Goal: Task Accomplishment & Management: Manage account settings

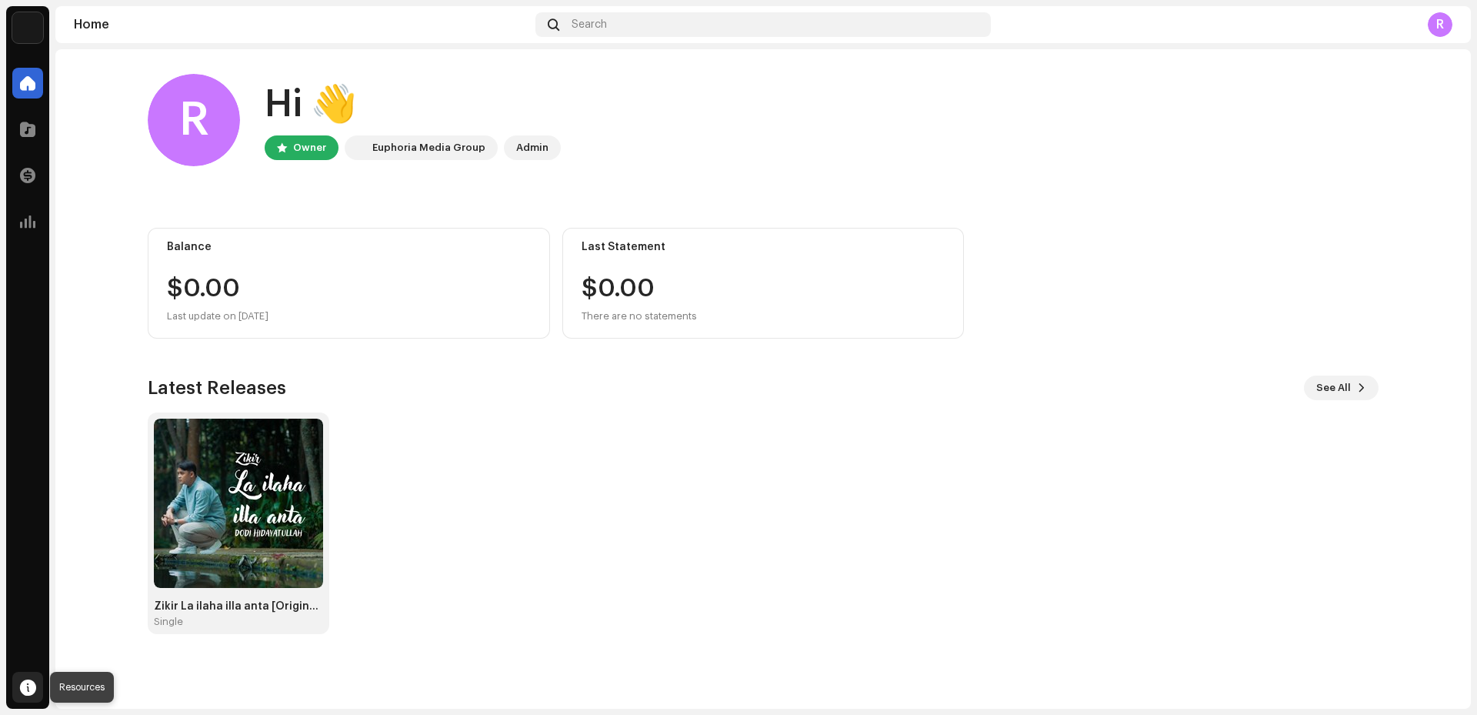
click at [33, 686] on span at bounding box center [28, 687] width 16 height 12
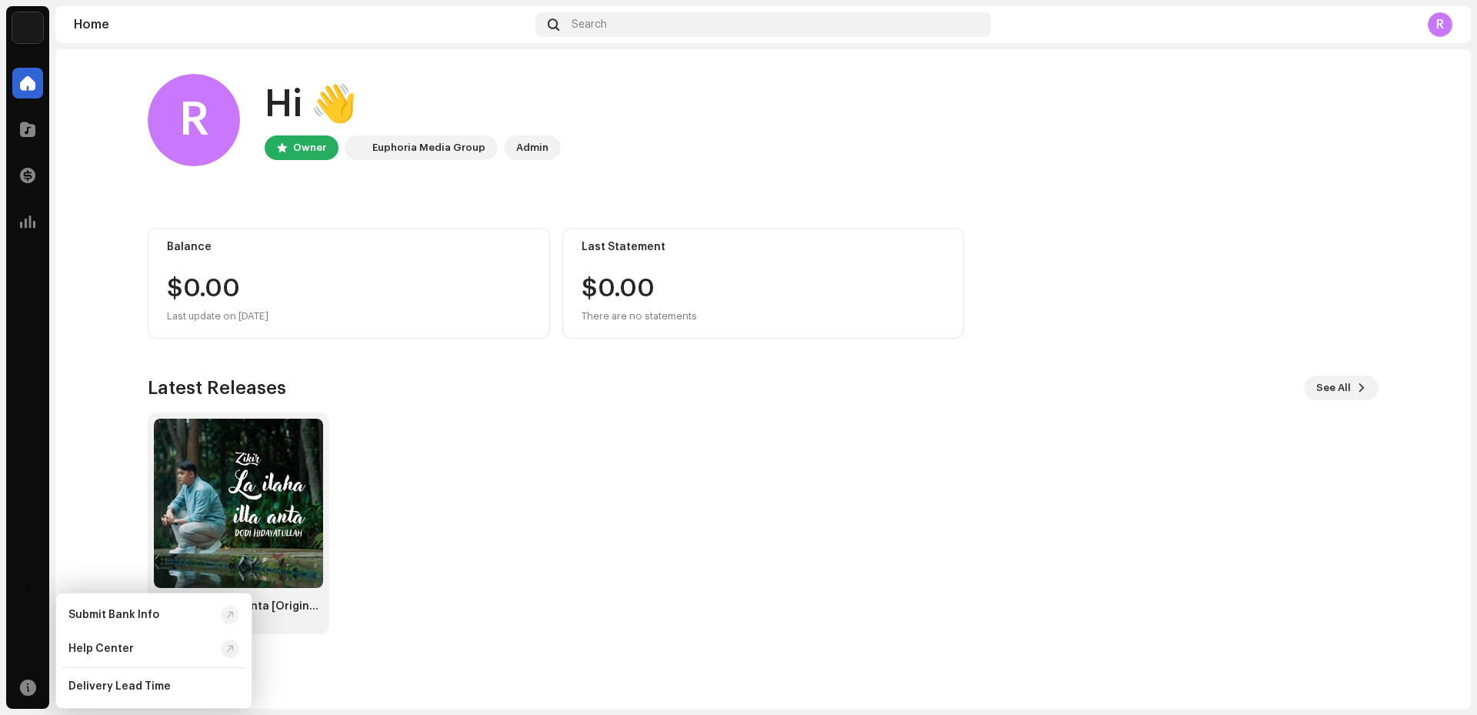
click at [1023, 504] on div "Zikir La ilaha illa anta [Original Version] Single" at bounding box center [757, 523] width 1231 height 222
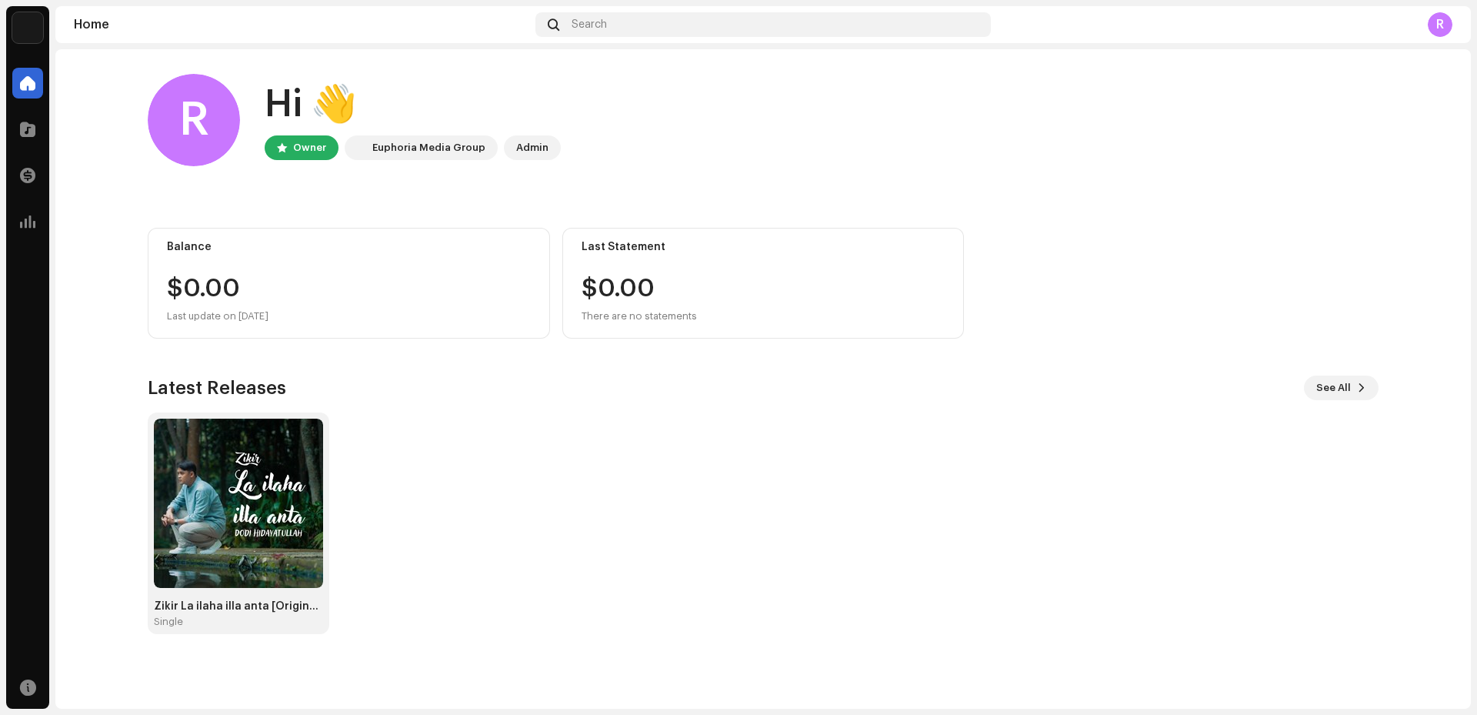
click at [1434, 19] on div "R" at bounding box center [1440, 24] width 25 height 25
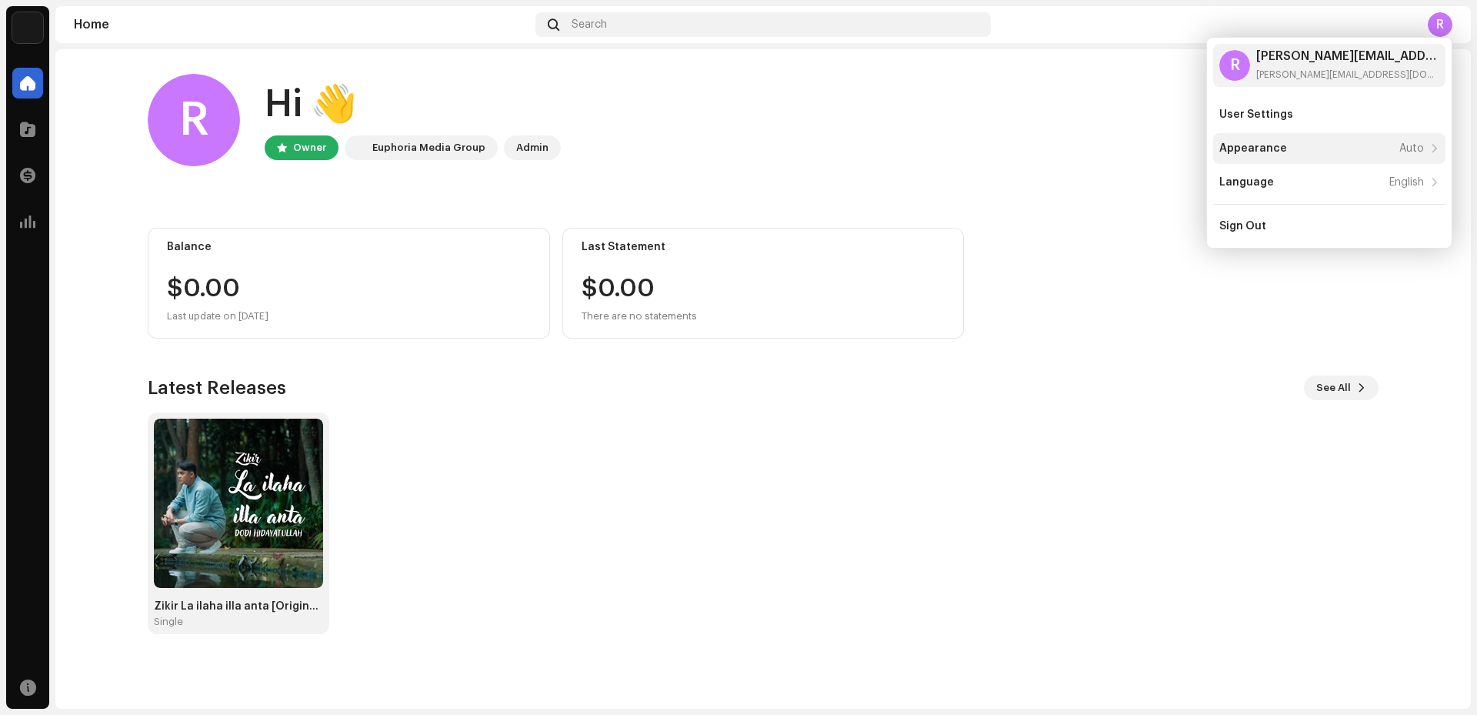
click at [1326, 147] on div "Appearance Auto" at bounding box center [1322, 148] width 205 height 12
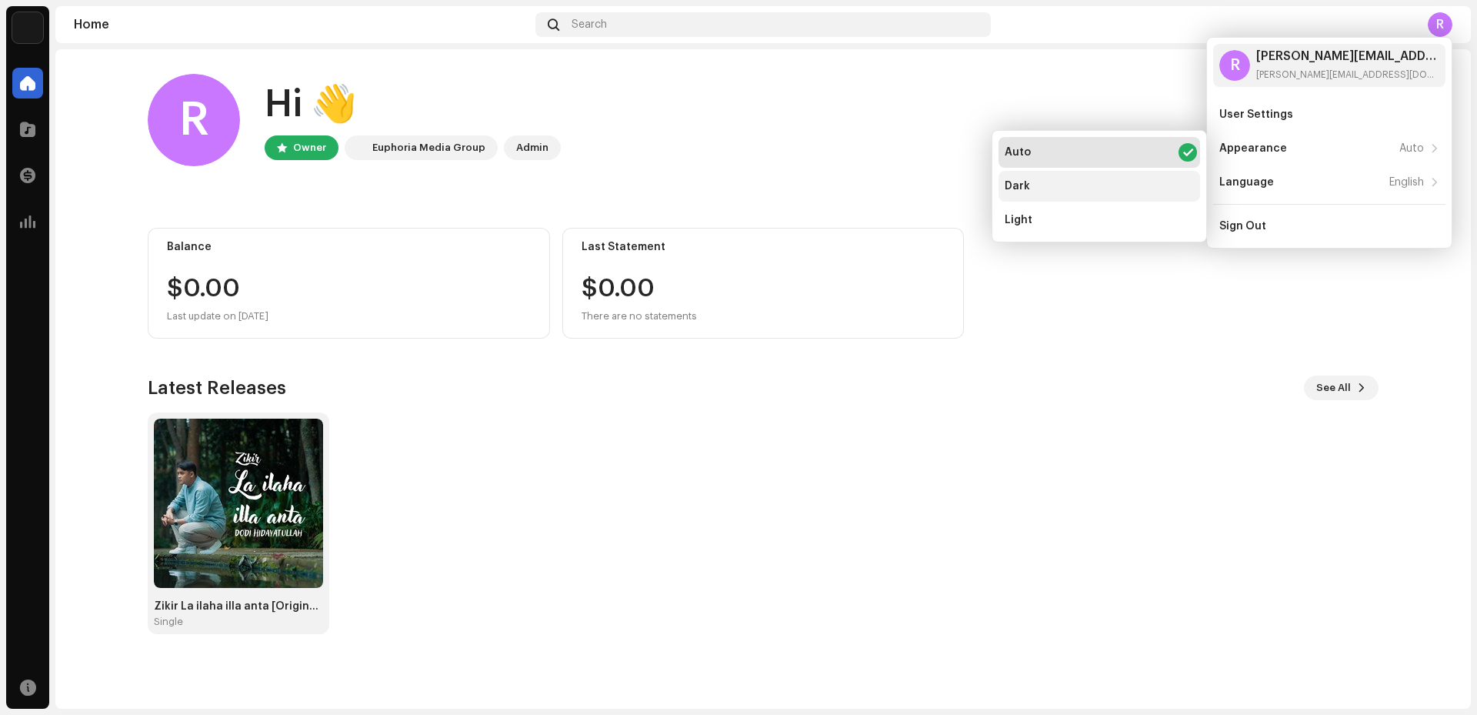
click at [1097, 191] on div "Dark" at bounding box center [1100, 186] width 202 height 31
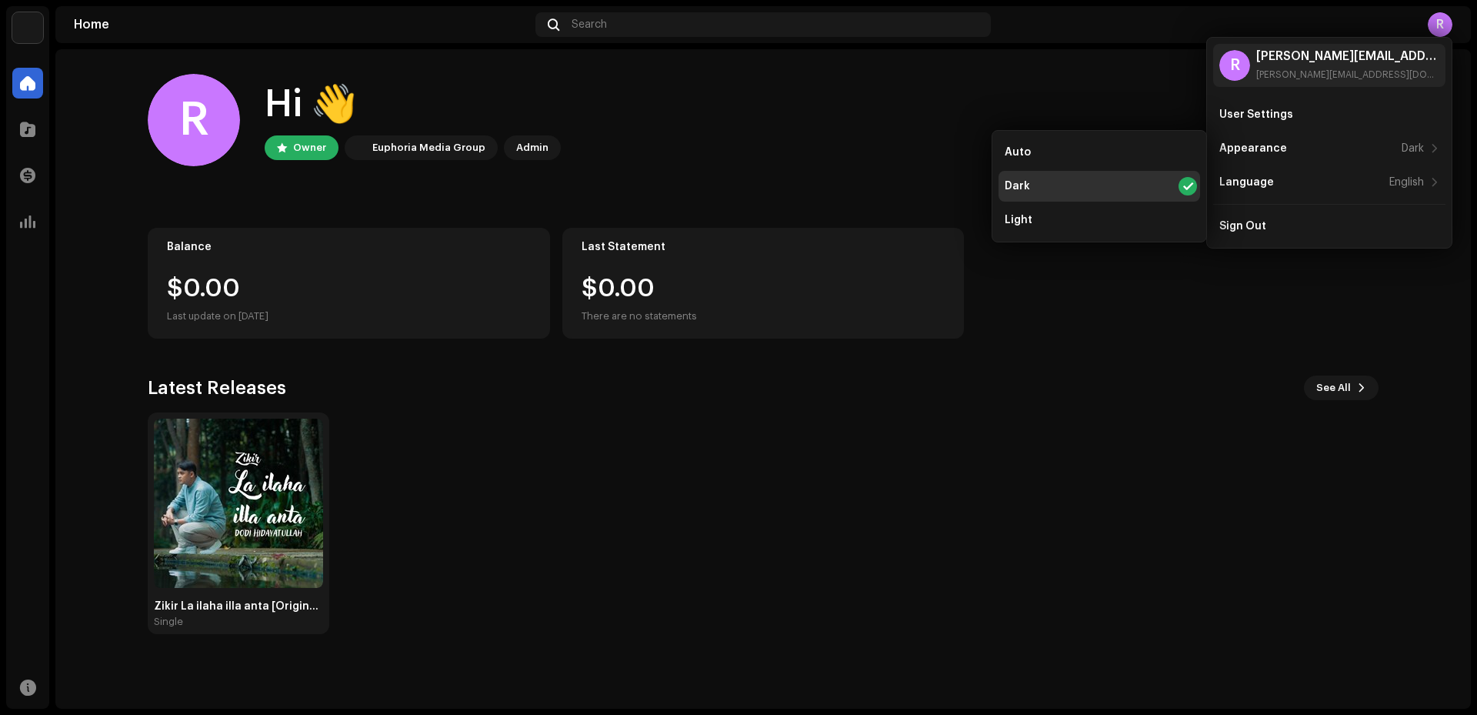
click at [864, 462] on div "Zikir La ilaha illa anta [Original Version] Single" at bounding box center [757, 523] width 1231 height 222
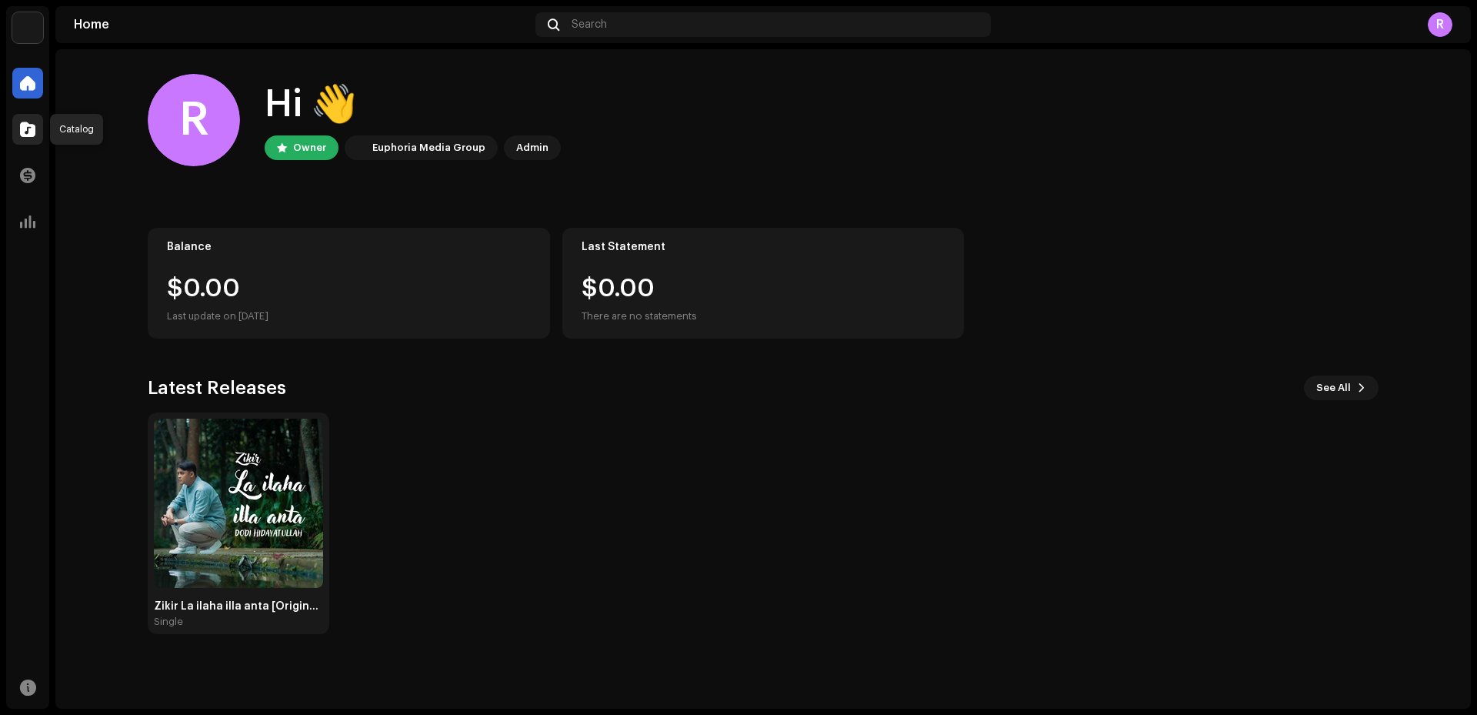
click at [35, 132] on span at bounding box center [27, 129] width 15 height 12
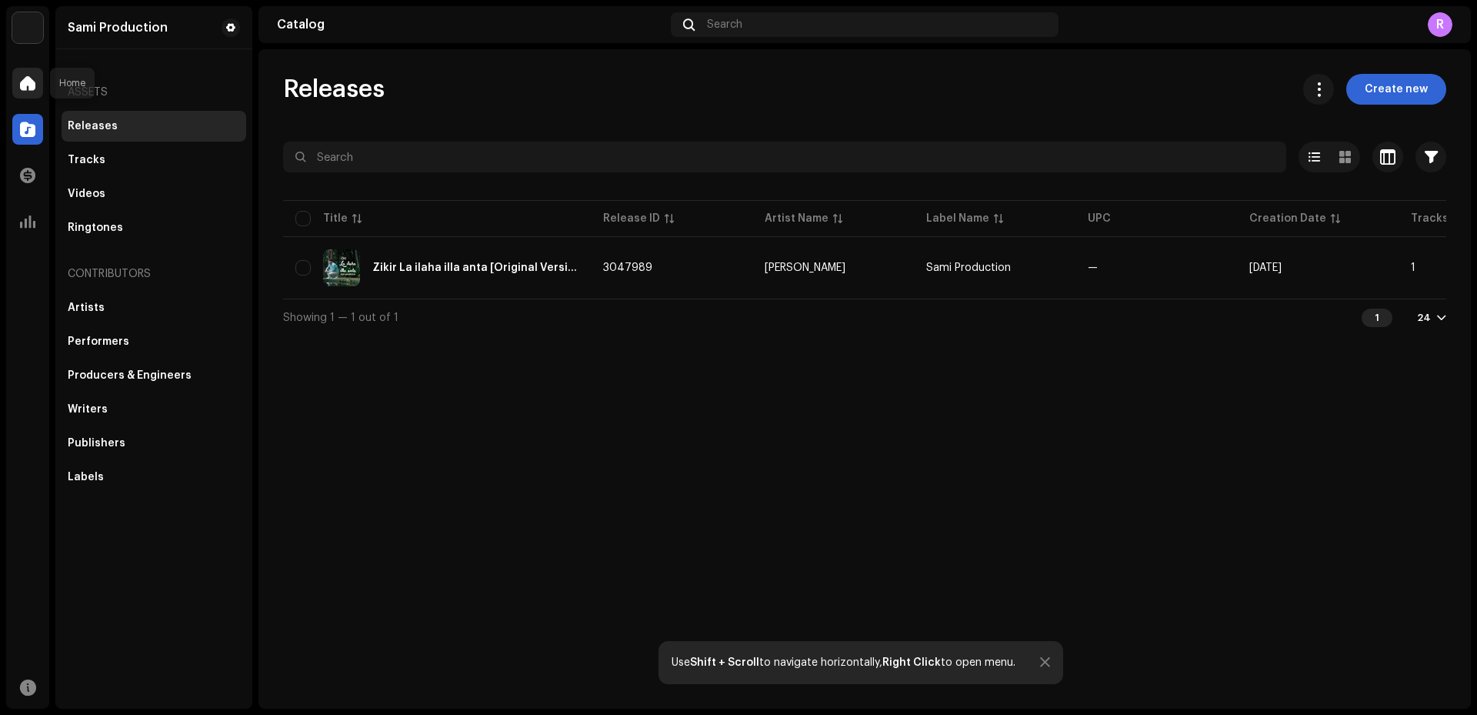
click at [29, 85] on span at bounding box center [27, 83] width 15 height 12
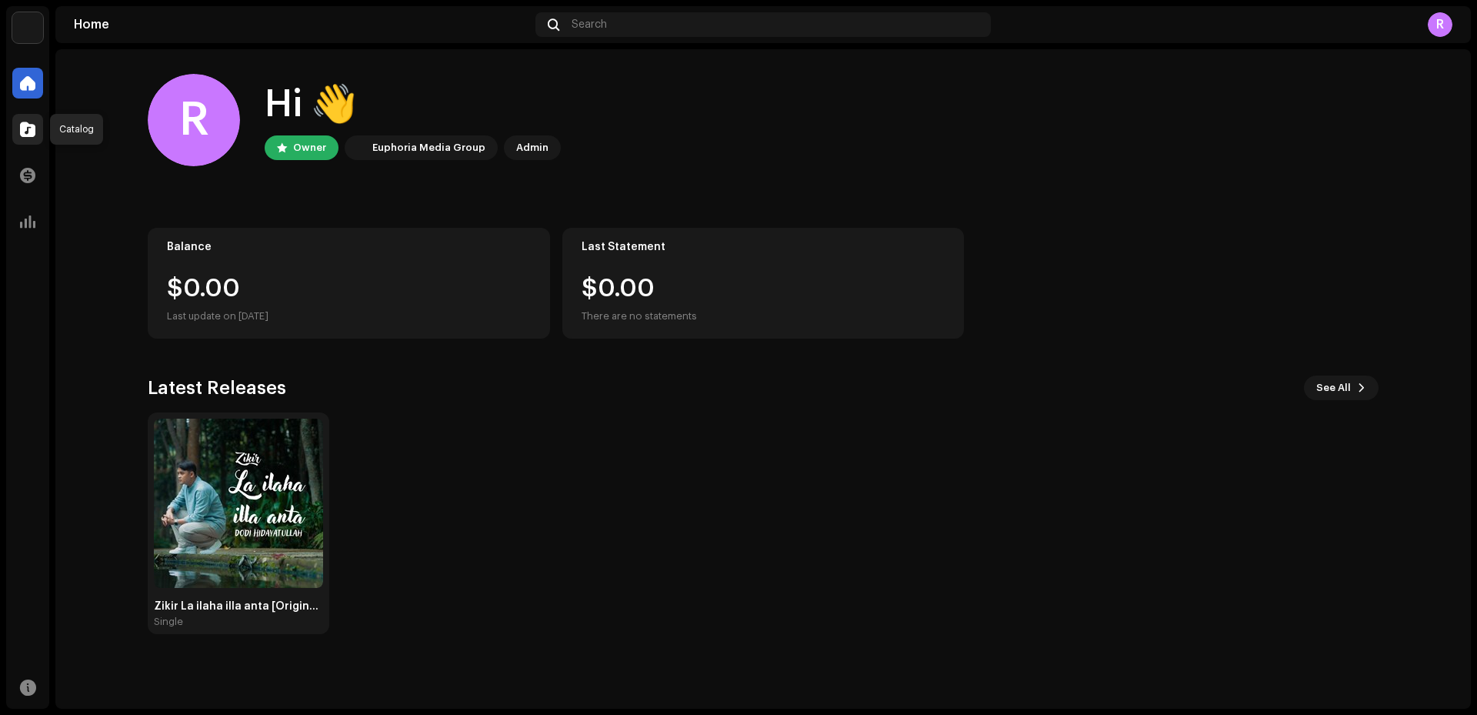
click at [35, 129] on div at bounding box center [27, 129] width 31 height 31
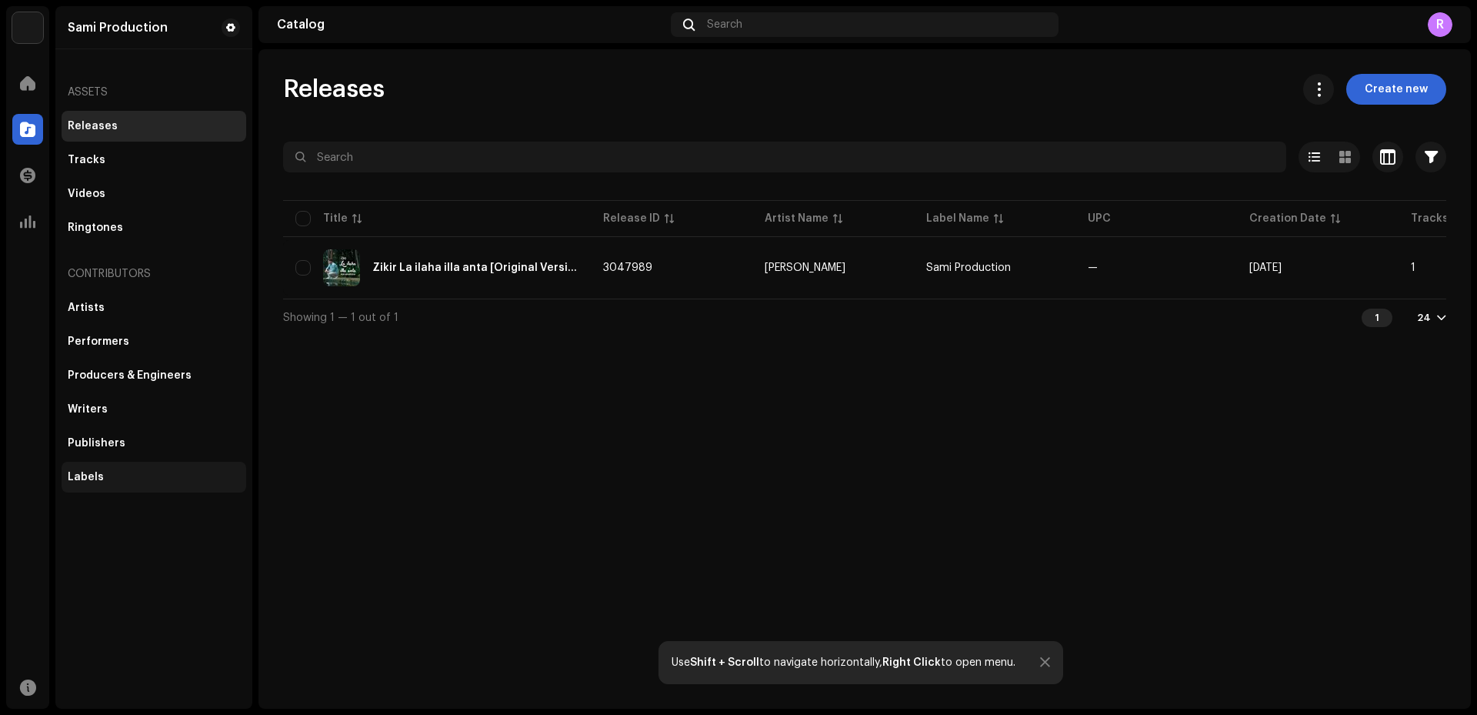
click at [110, 483] on div "Labels" at bounding box center [154, 477] width 185 height 31
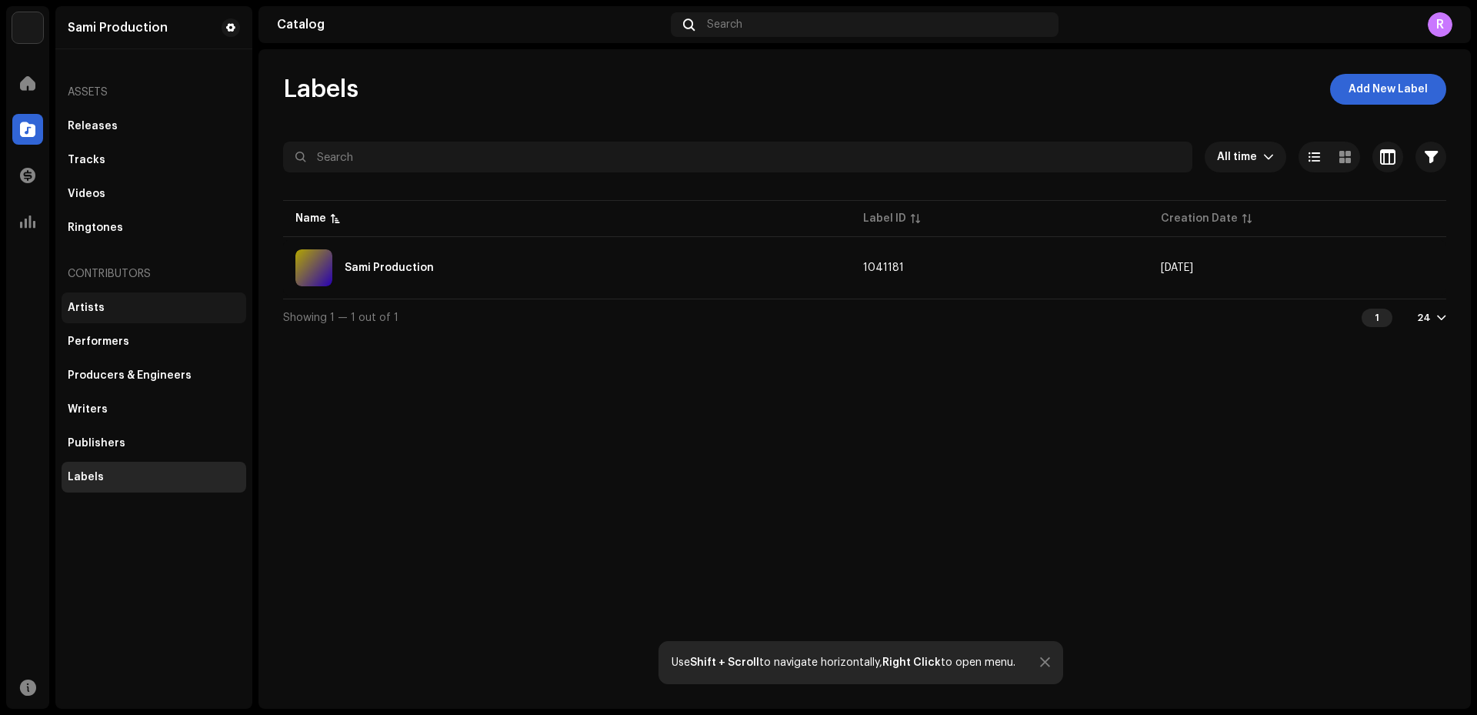
click at [103, 313] on div "Artists" at bounding box center [154, 308] width 172 height 12
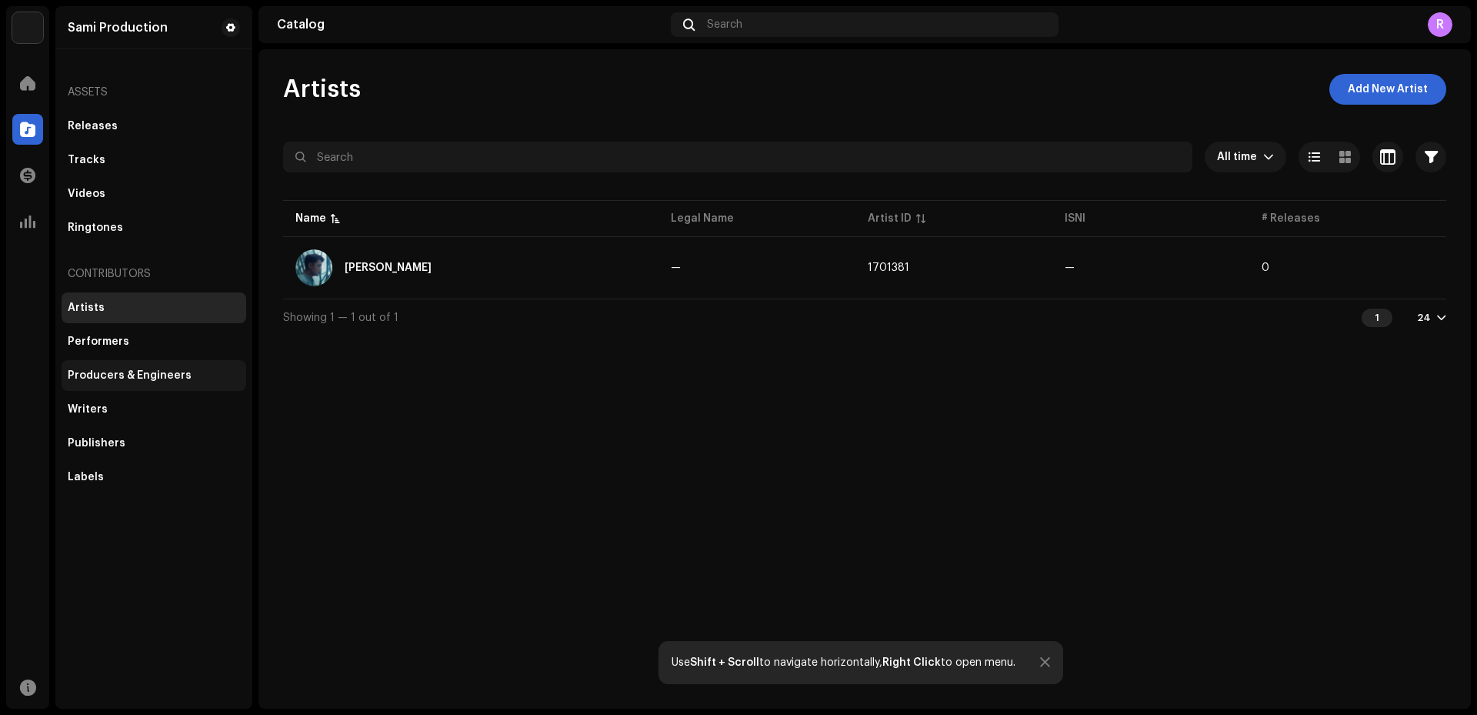
click at [114, 378] on div "Producers & Engineers" at bounding box center [130, 375] width 124 height 12
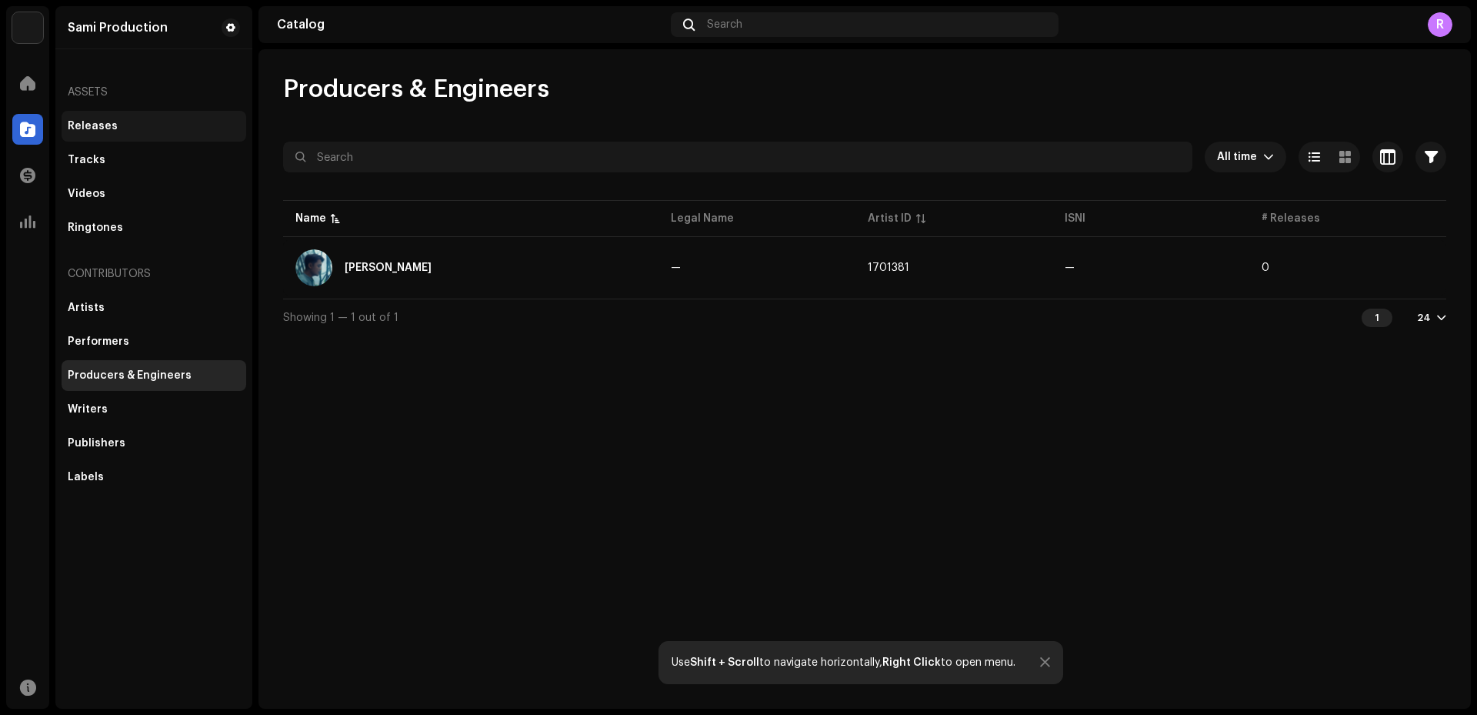
click at [95, 126] on div "Releases" at bounding box center [93, 126] width 50 height 12
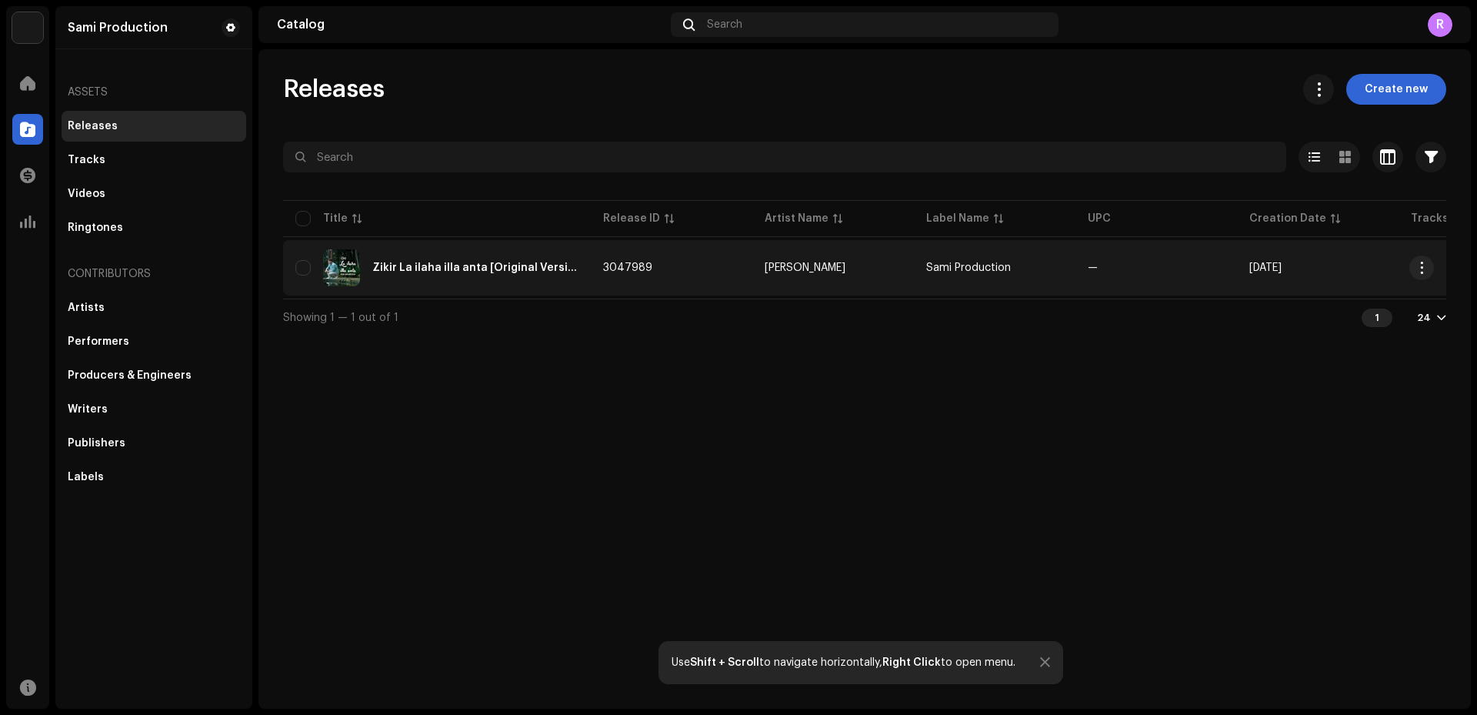
click at [512, 270] on div "Zikir La ilaha illa anta [Original Version]" at bounding box center [475, 267] width 206 height 11
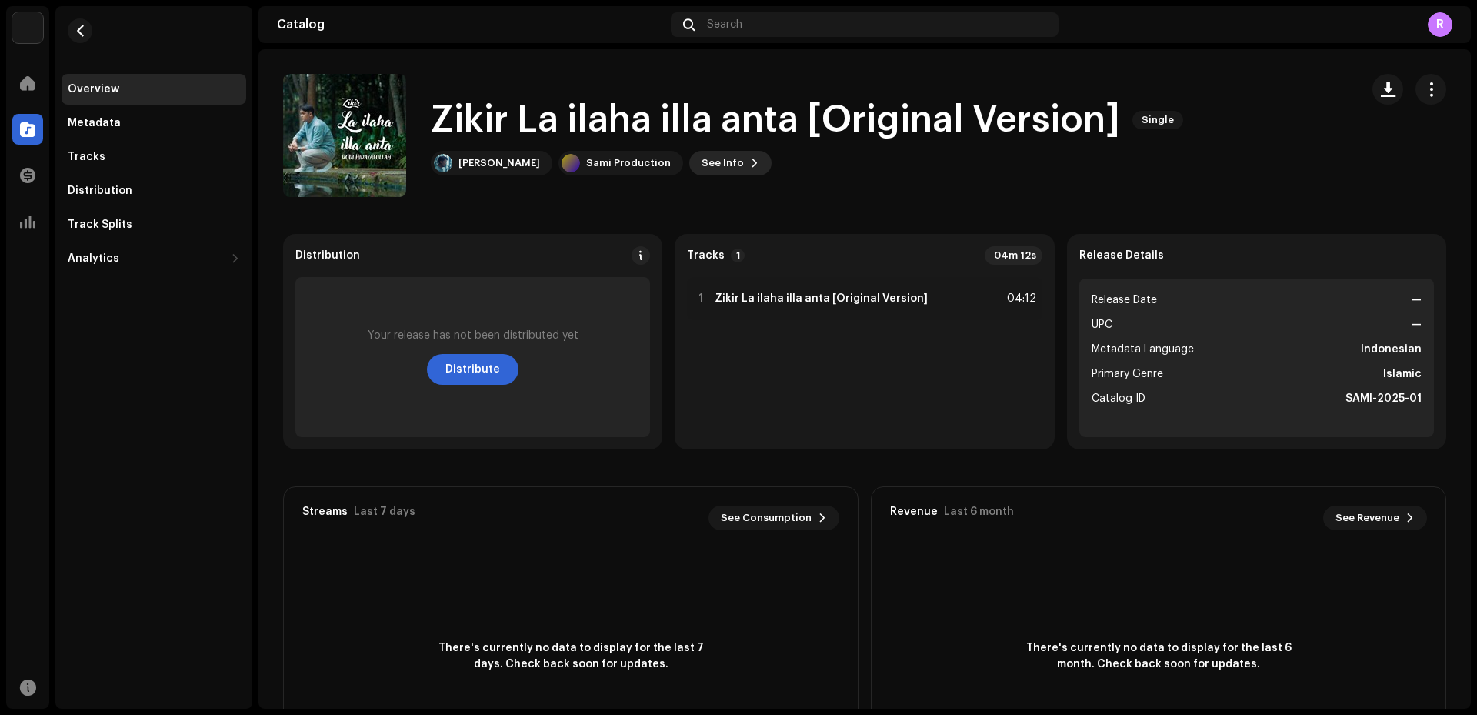
click at [723, 162] on span "See Info" at bounding box center [723, 163] width 42 height 31
click at [1210, 158] on div "Zikir La ilaha illa anta [Original Version] 3047989 Metadata Distribution Metad…" at bounding box center [738, 357] width 1477 height 715
click at [883, 296] on strong "Zikir La ilaha illa anta [Original Version]" at bounding box center [821, 298] width 213 height 12
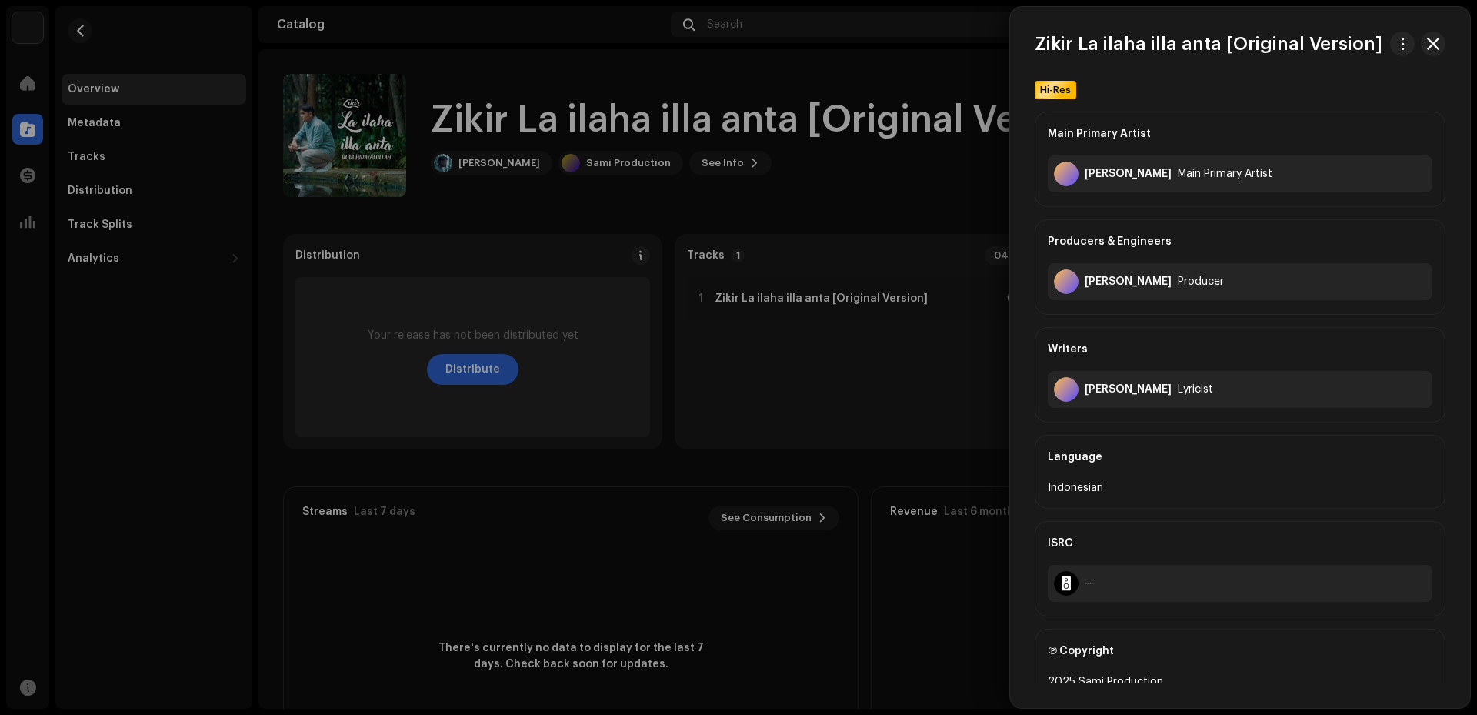
scroll to position [299, 0]
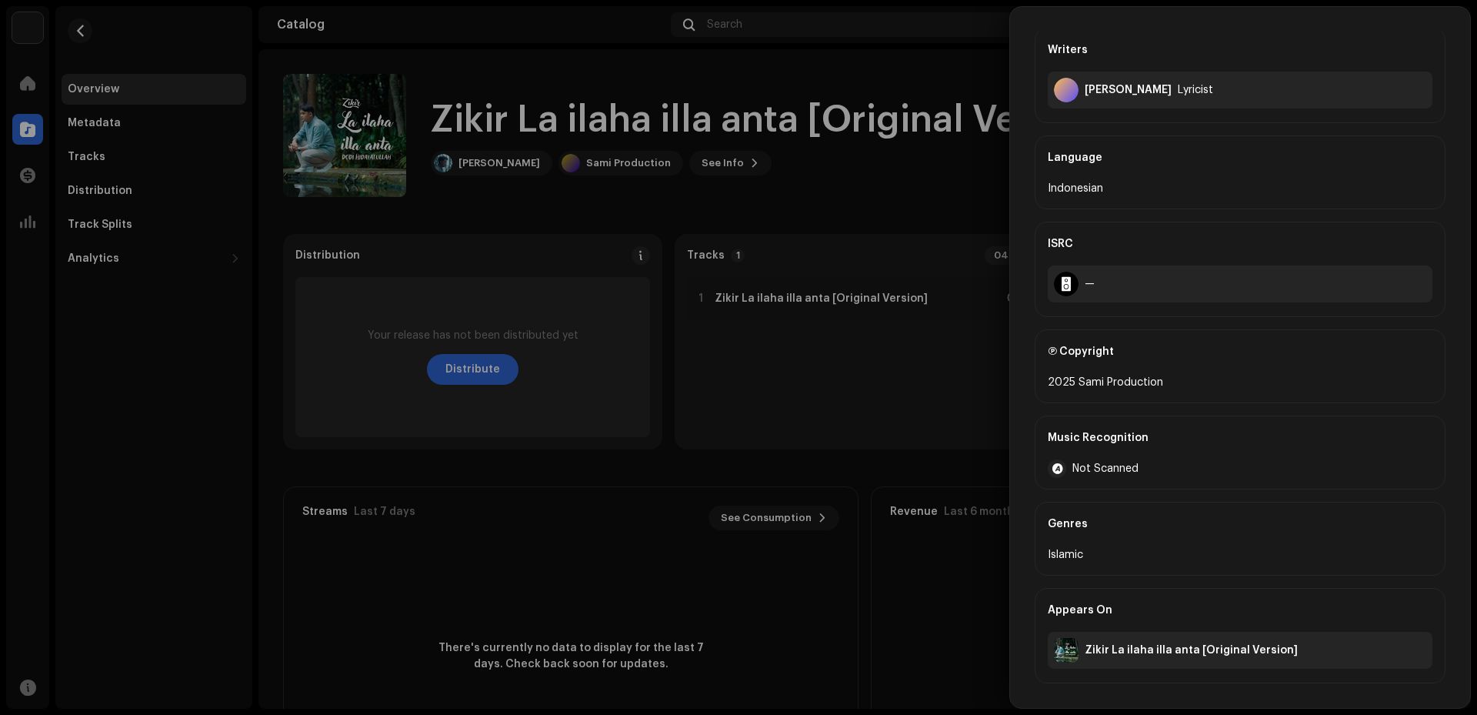
click at [858, 85] on div at bounding box center [738, 357] width 1477 height 715
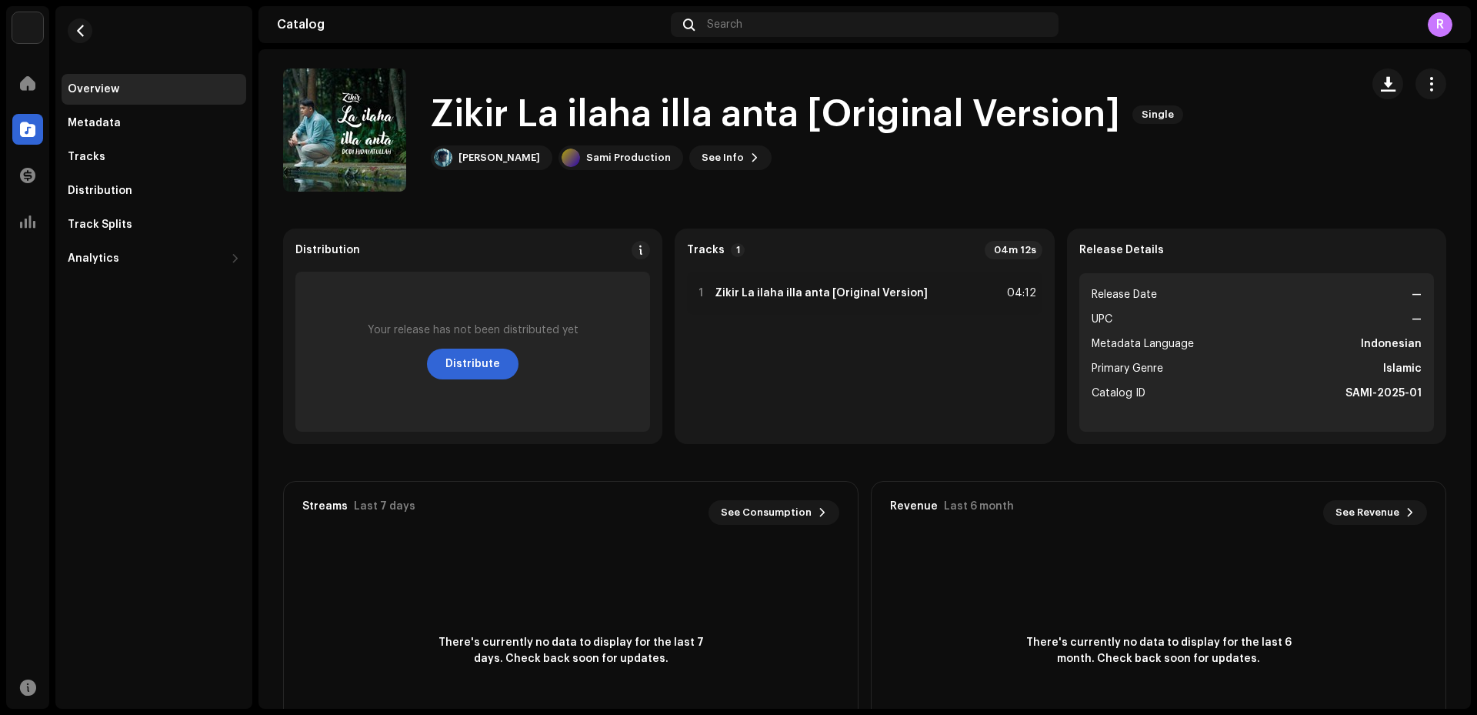
scroll to position [0, 0]
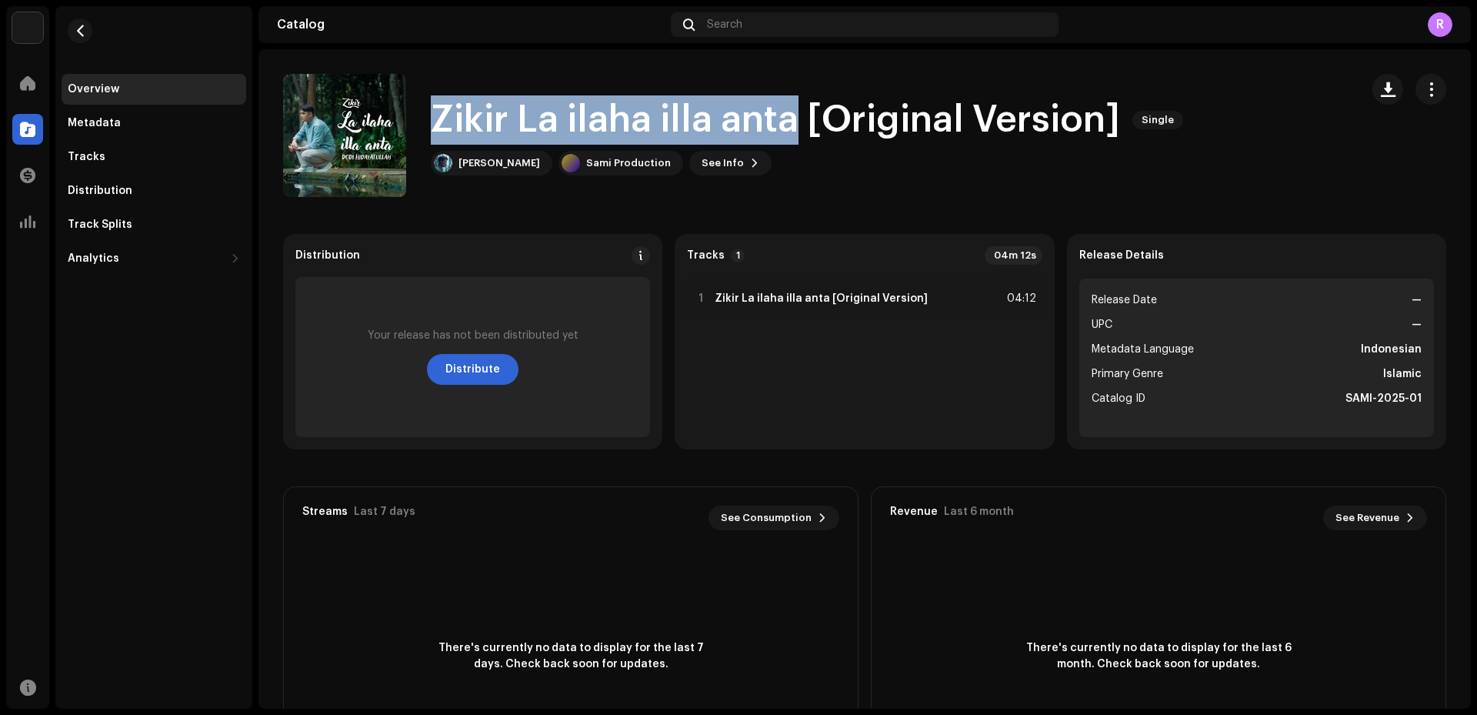
drag, startPoint x: 441, startPoint y: 115, endPoint x: 793, endPoint y: 119, distance: 351.7
click at [793, 119] on h1 "Zikir La ilaha illa anta [Original Version]" at bounding box center [775, 119] width 689 height 49
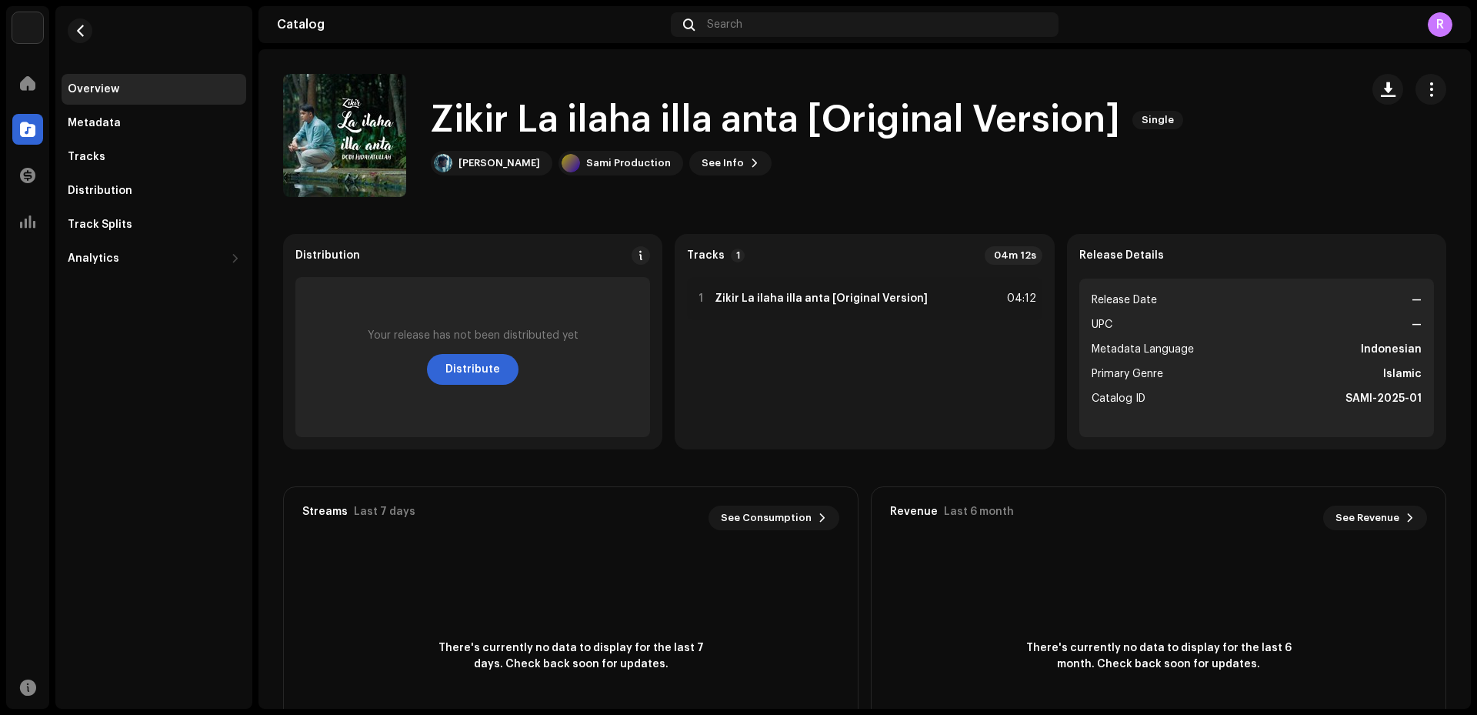
click at [1271, 151] on div "Zikir La ilaha illa anta [Original Version] Single [PERSON_NAME] Sami Productio…" at bounding box center [815, 135] width 1065 height 123
click at [112, 129] on div "Metadata" at bounding box center [94, 123] width 53 height 12
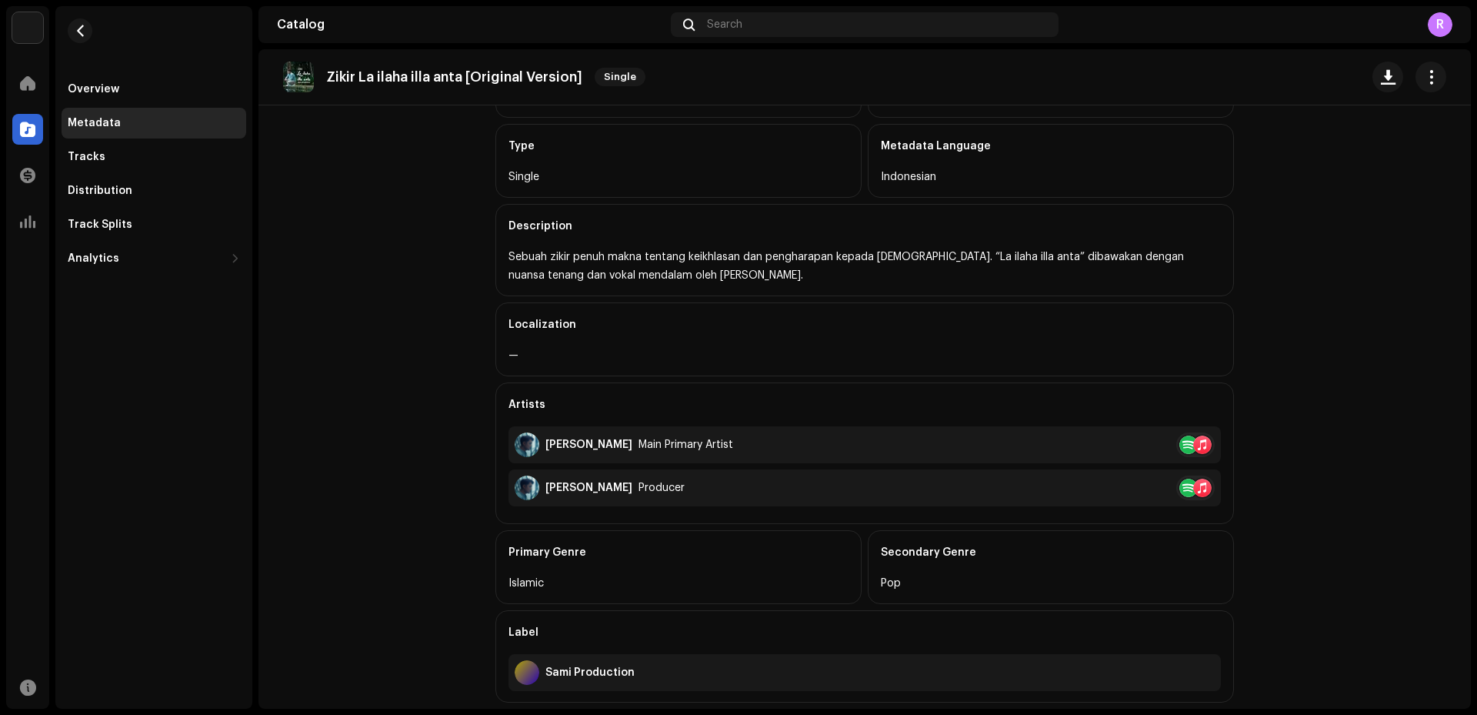
scroll to position [114, 0]
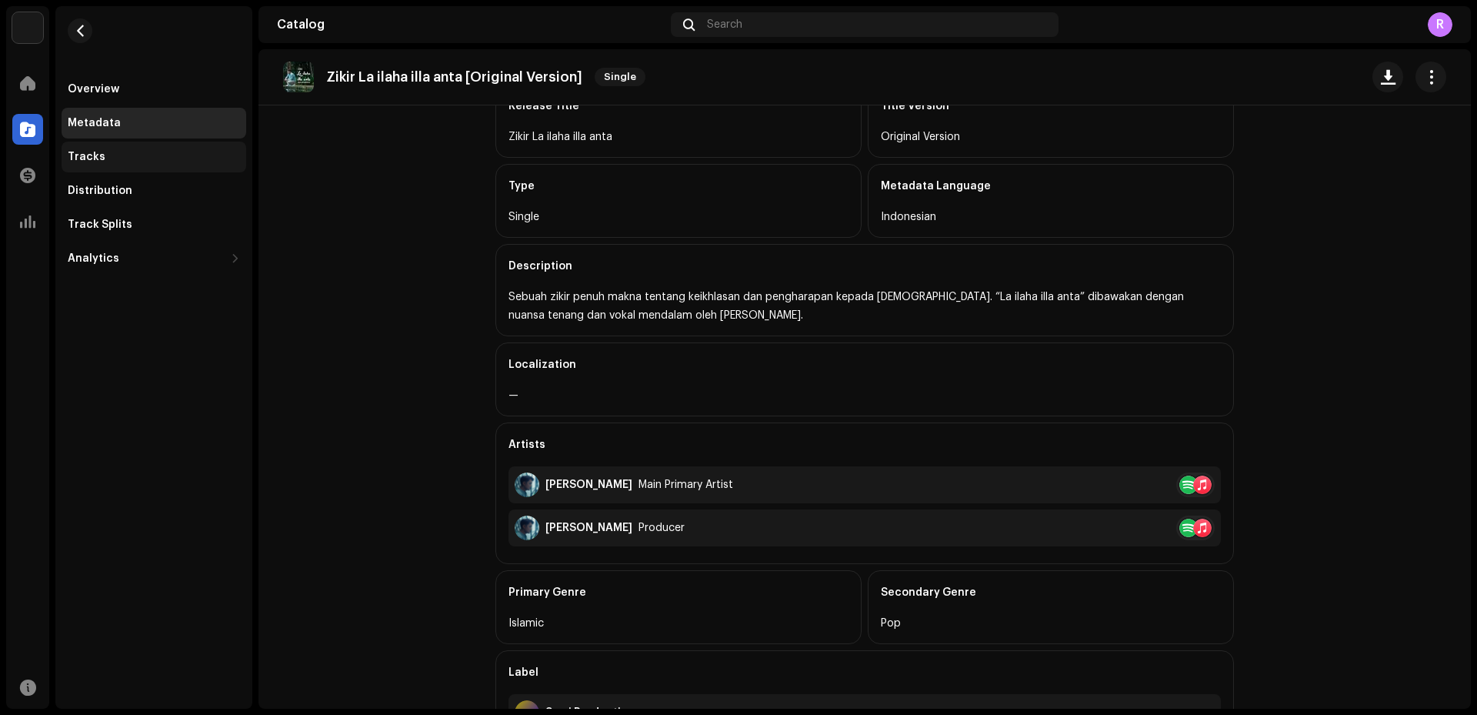
click at [115, 162] on div "Tracks" at bounding box center [154, 157] width 172 height 12
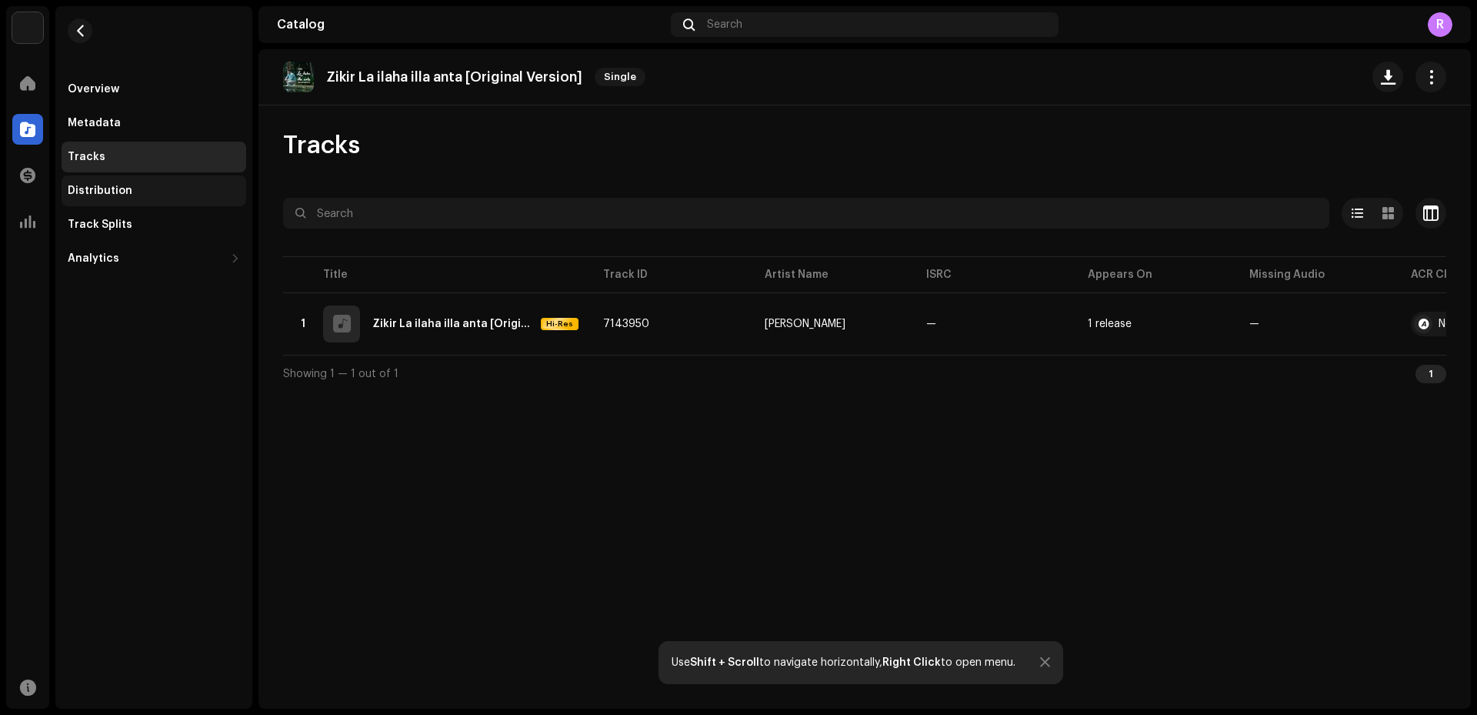
click at [113, 195] on div "Distribution" at bounding box center [100, 191] width 65 height 12
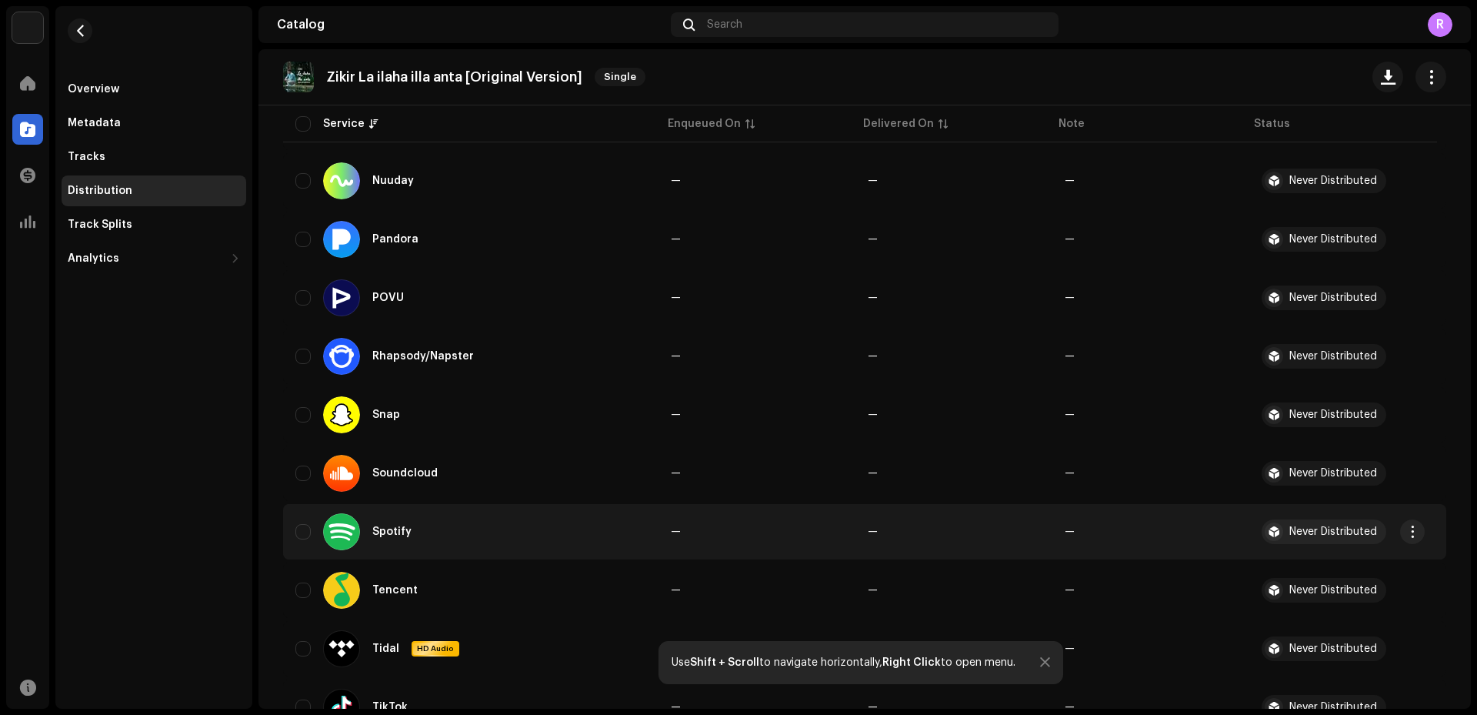
scroll to position [1000, 0]
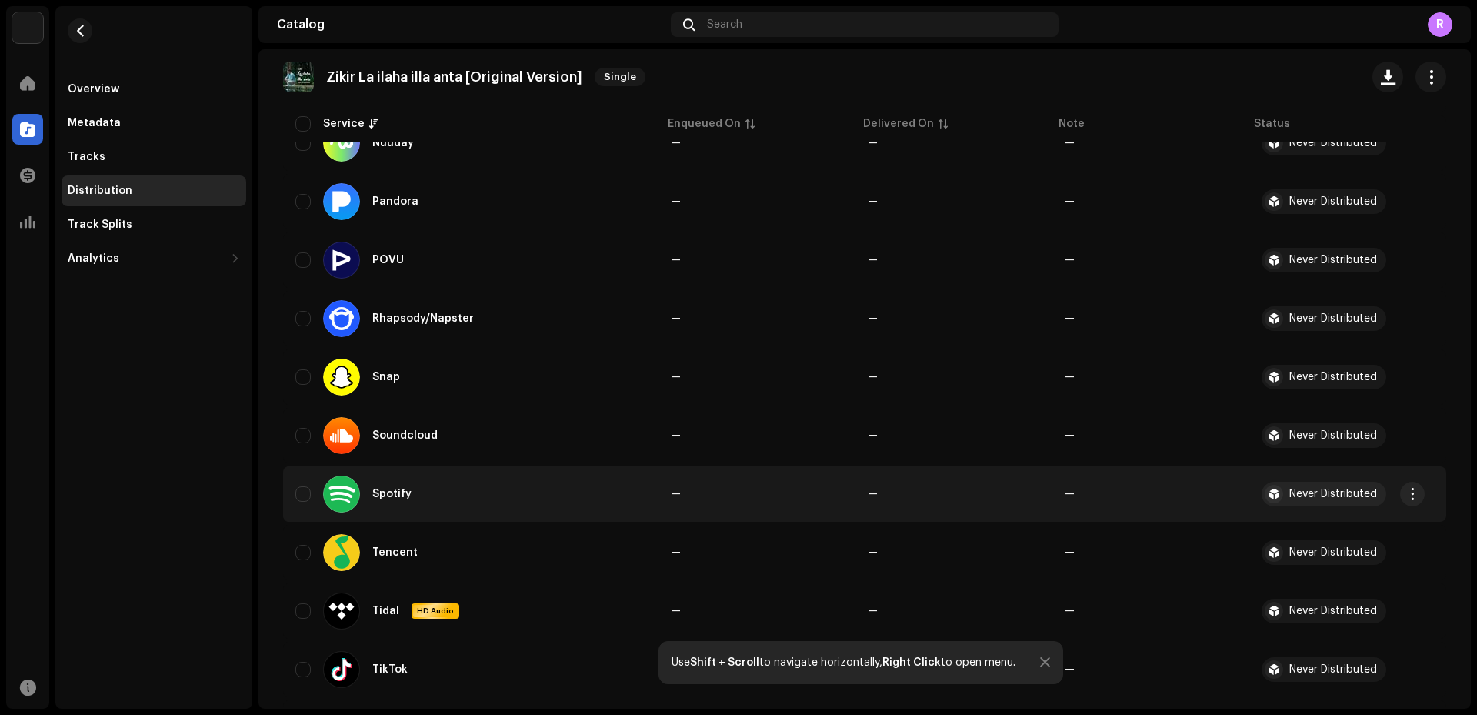
click at [396, 494] on div "Spotify" at bounding box center [391, 494] width 39 height 11
click at [1410, 494] on span "button" at bounding box center [1413, 494] width 12 height 12
click at [1344, 532] on div "Distribute" at bounding box center [1340, 528] width 143 height 12
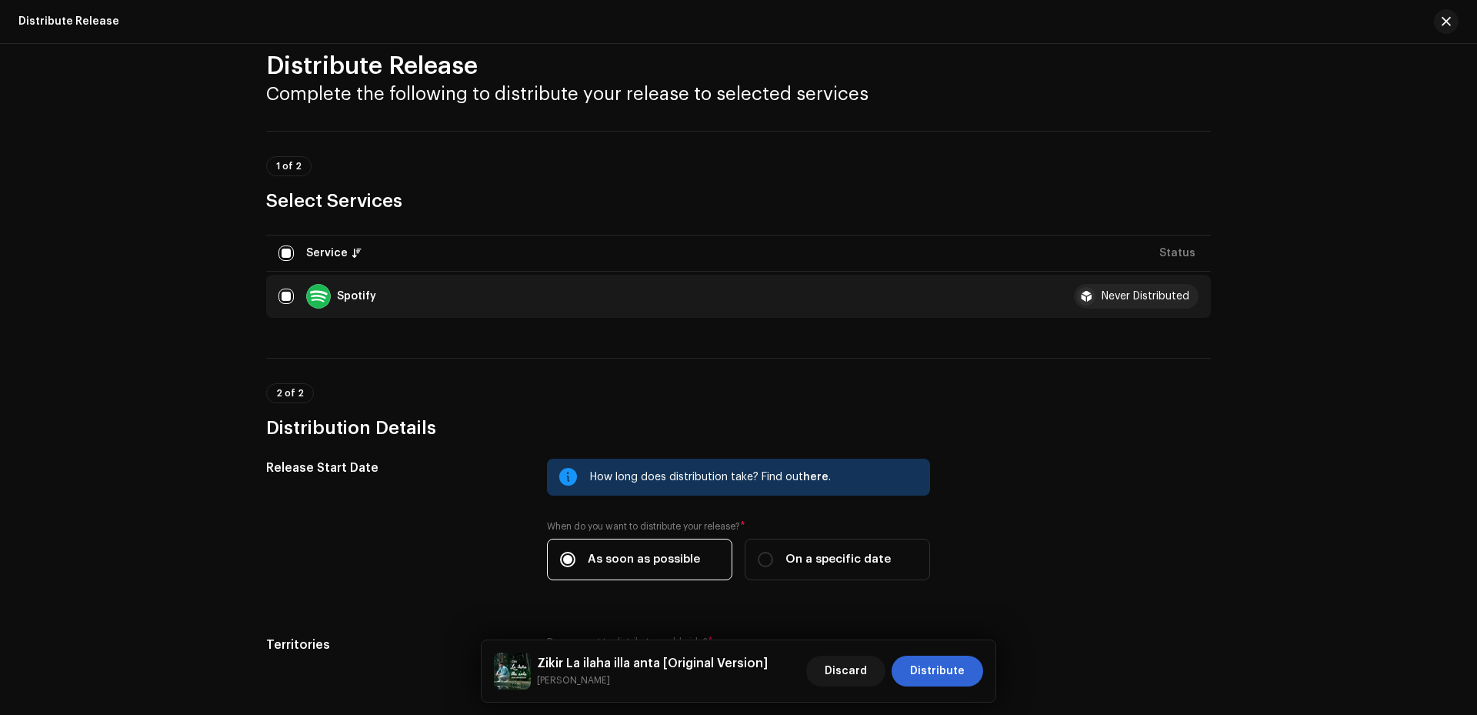
scroll to position [0, 0]
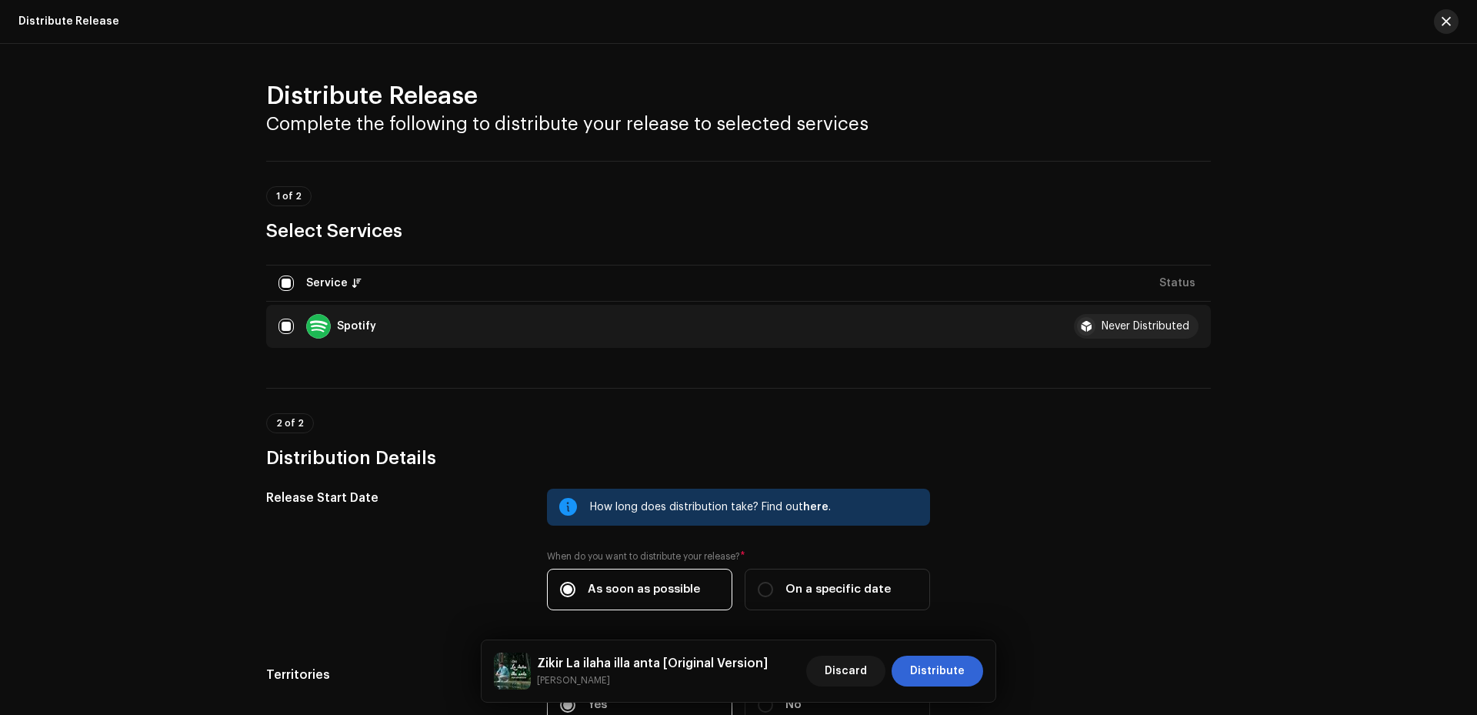
click at [1447, 27] on span "button" at bounding box center [1446, 21] width 9 height 12
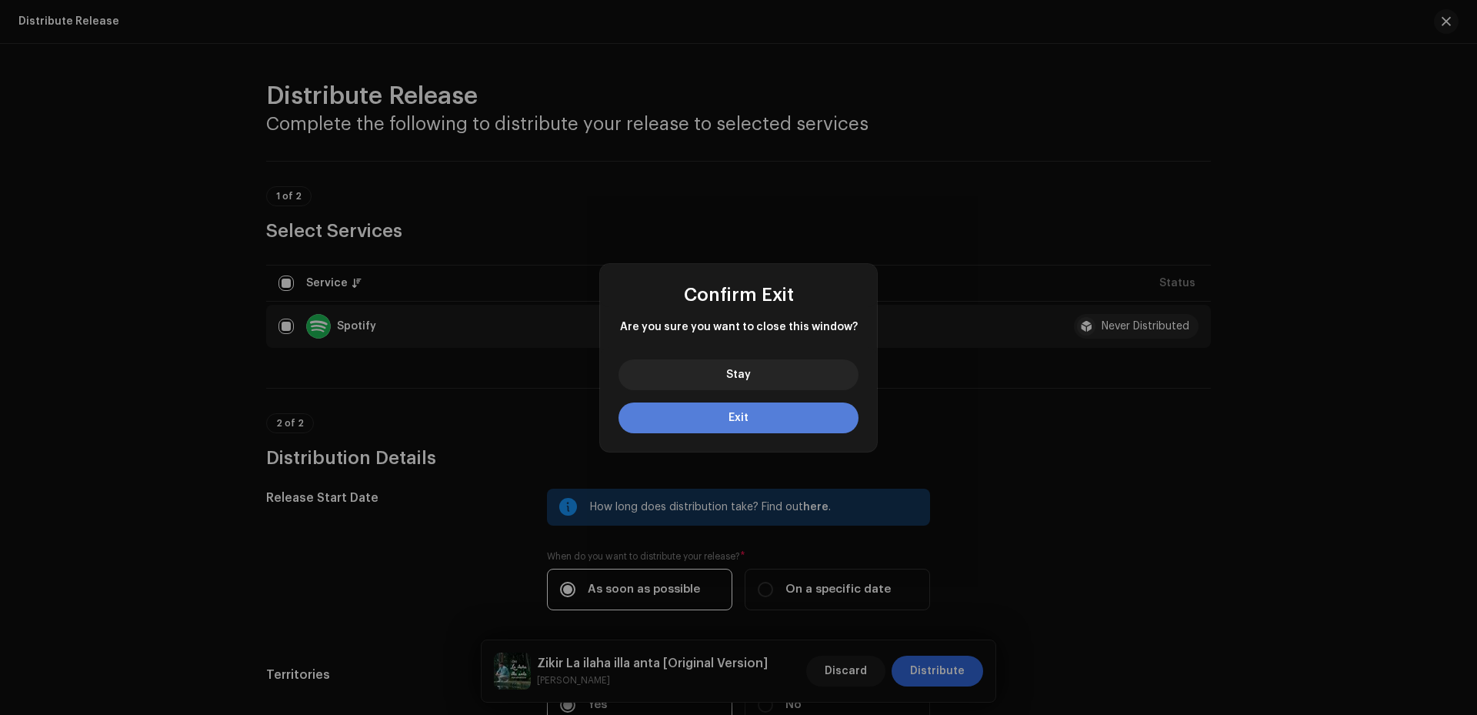
click at [779, 416] on button "Exit" at bounding box center [739, 417] width 240 height 31
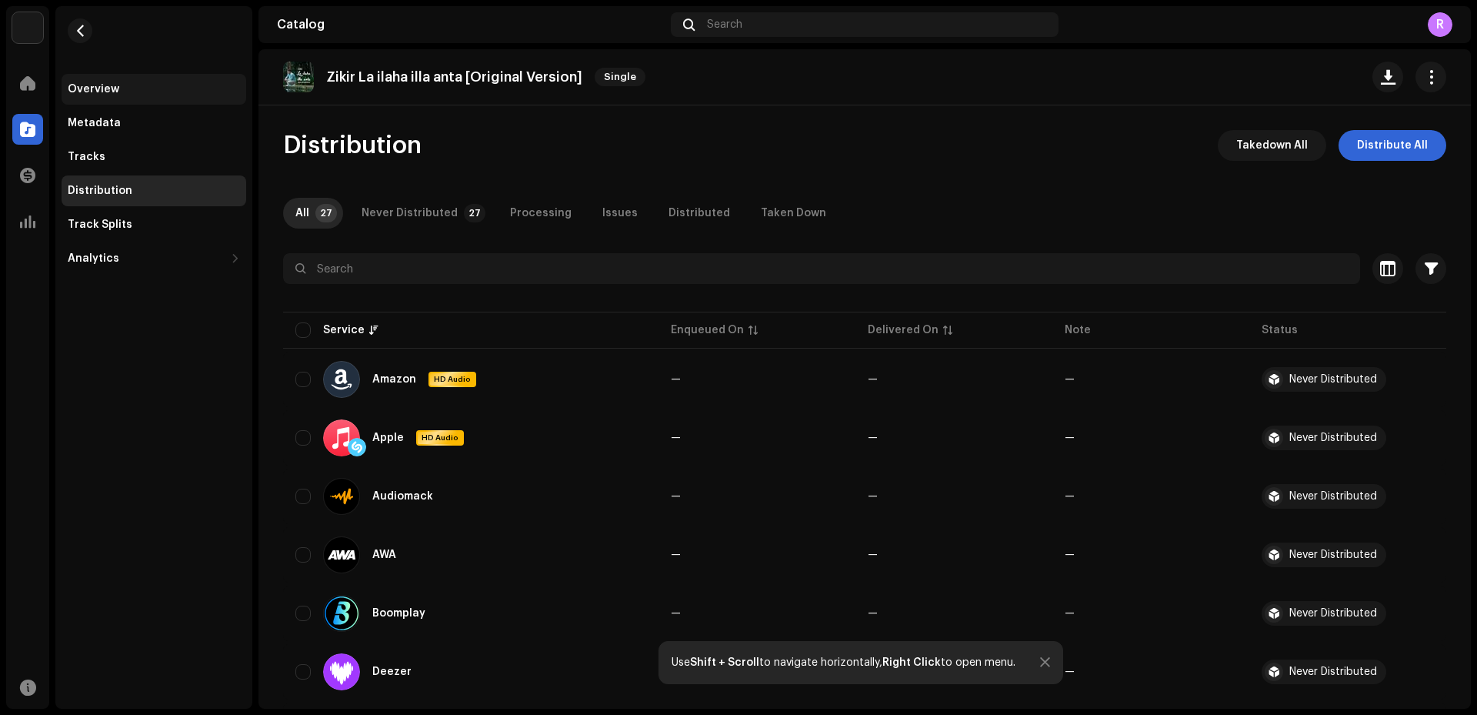
click at [90, 88] on div "Overview" at bounding box center [94, 89] width 52 height 12
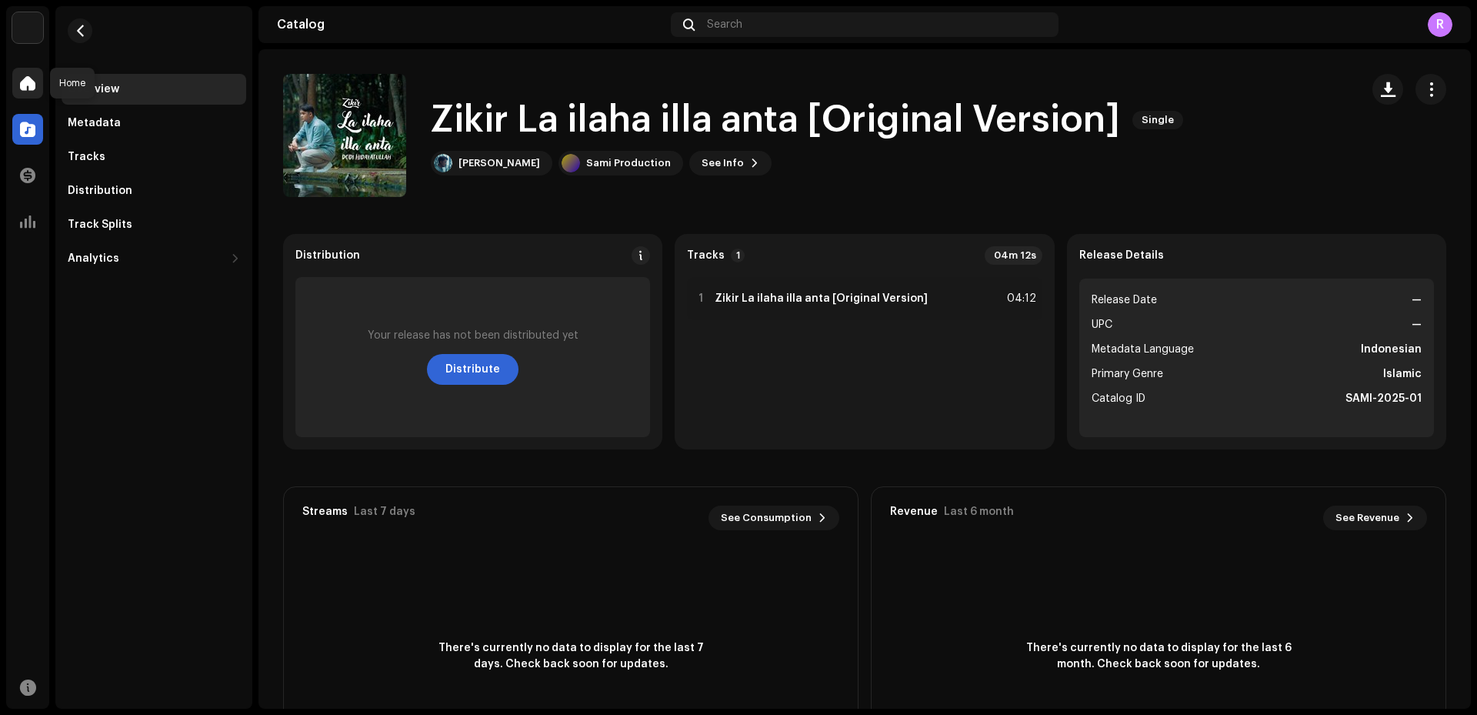
click at [28, 83] on span at bounding box center [27, 83] width 15 height 12
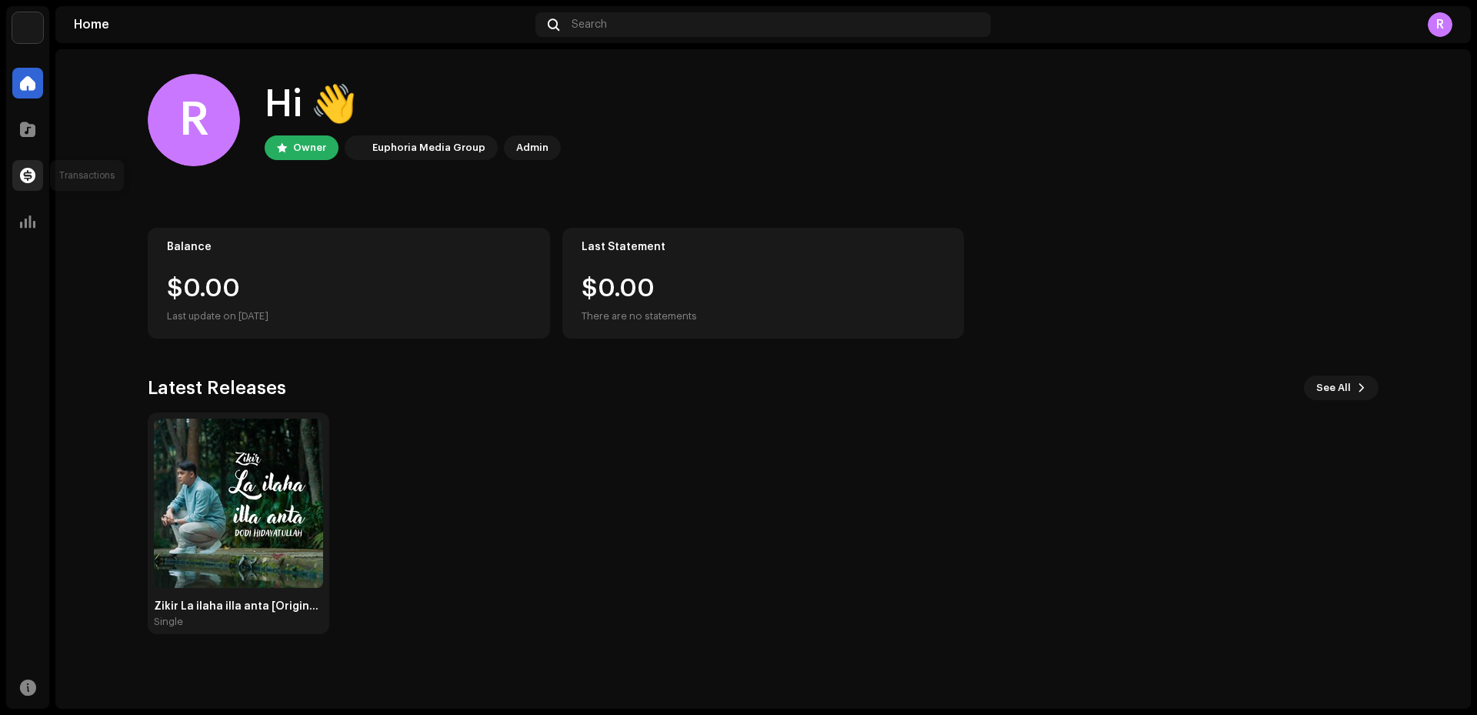
click at [24, 173] on span at bounding box center [27, 175] width 15 height 12
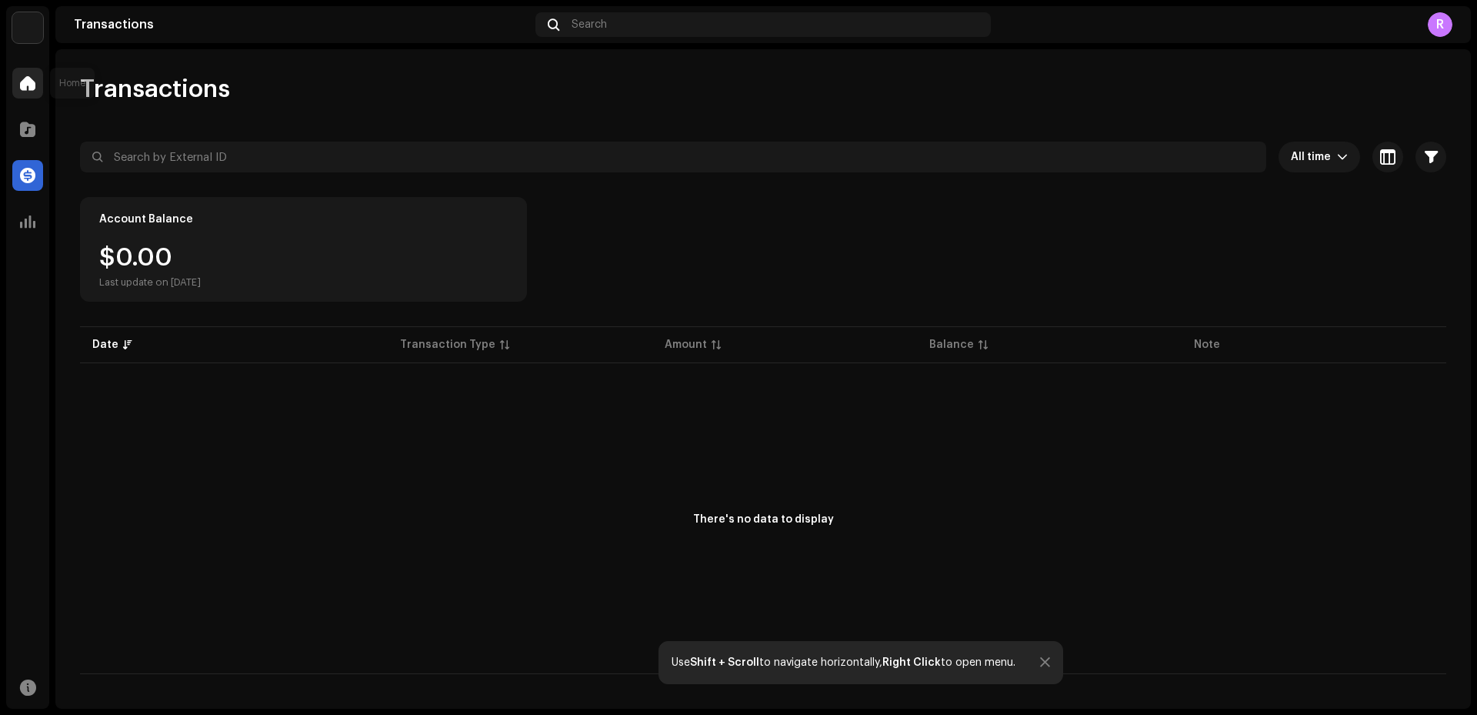
click at [26, 88] on span at bounding box center [27, 83] width 15 height 12
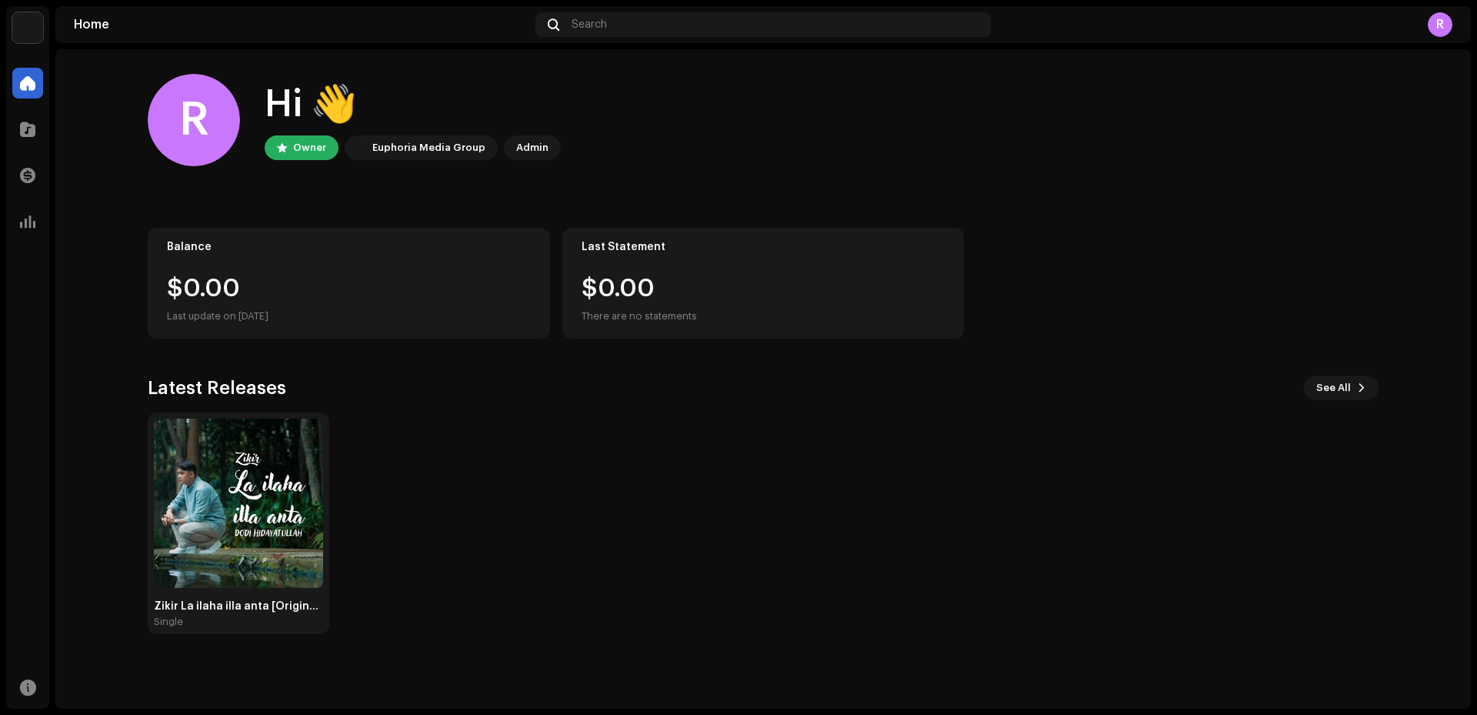
click at [1434, 30] on div "R" at bounding box center [1440, 24] width 25 height 25
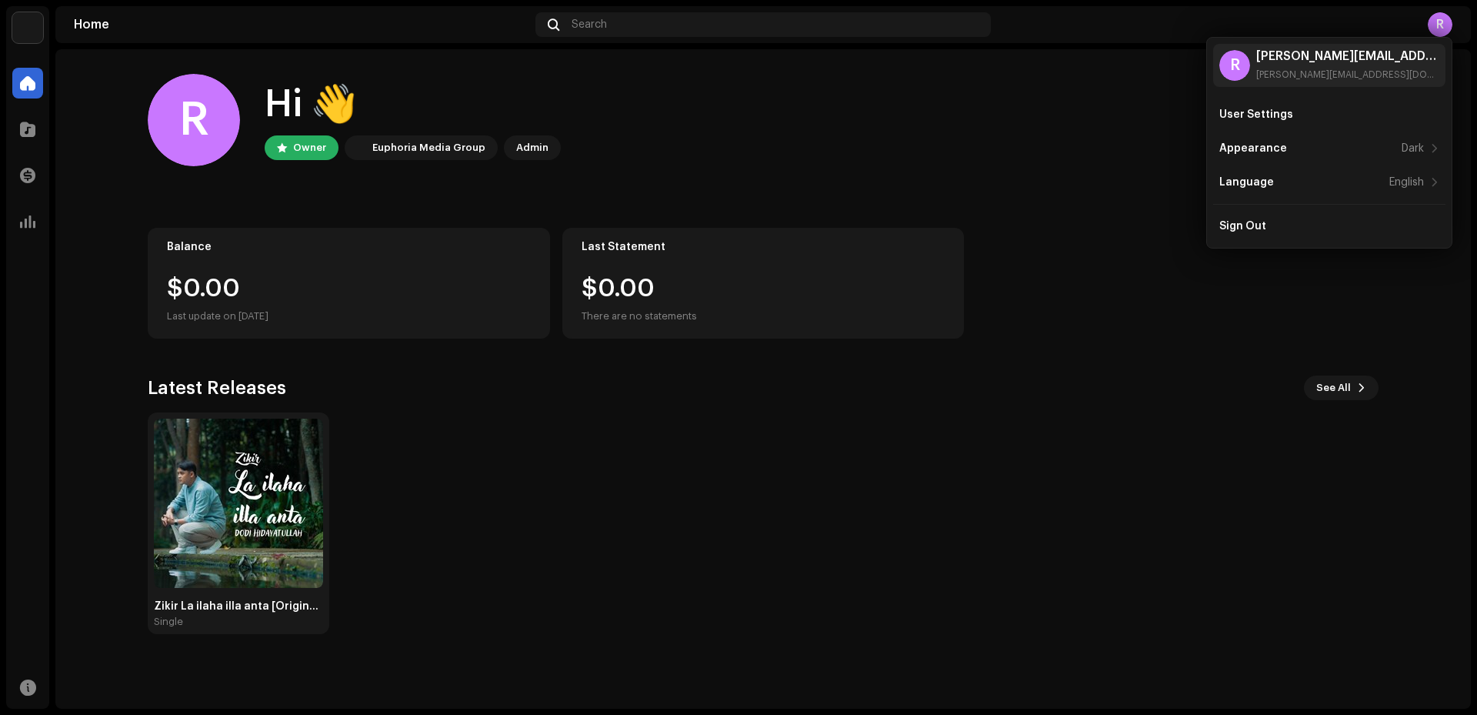
click at [1142, 207] on div "R Hi 👋 Owner Euphoria Media Group Admin Balance $0.00 Last update on [DATE] Las…" at bounding box center [763, 353] width 1231 height 609
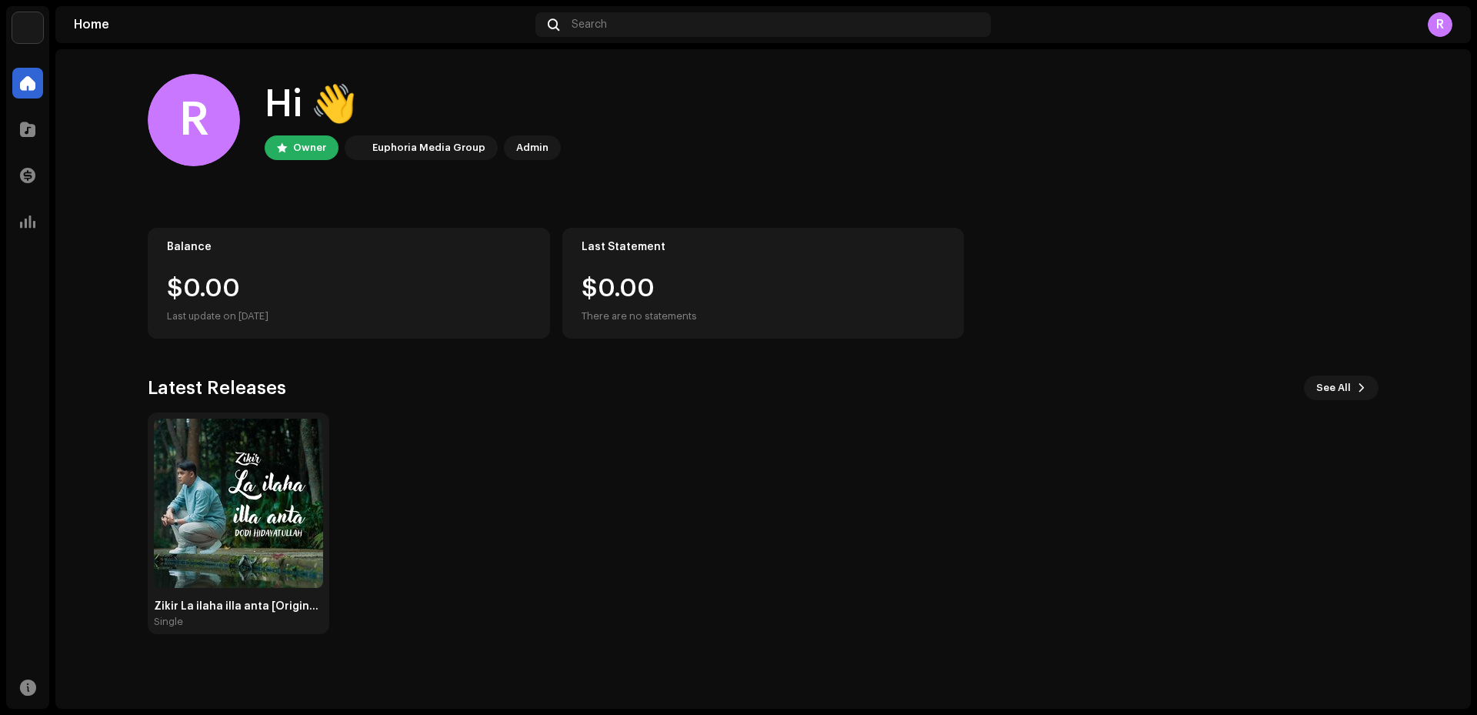
click at [35, 38] on img at bounding box center [27, 27] width 31 height 31
click at [212, 36] on span at bounding box center [216, 34] width 9 height 12
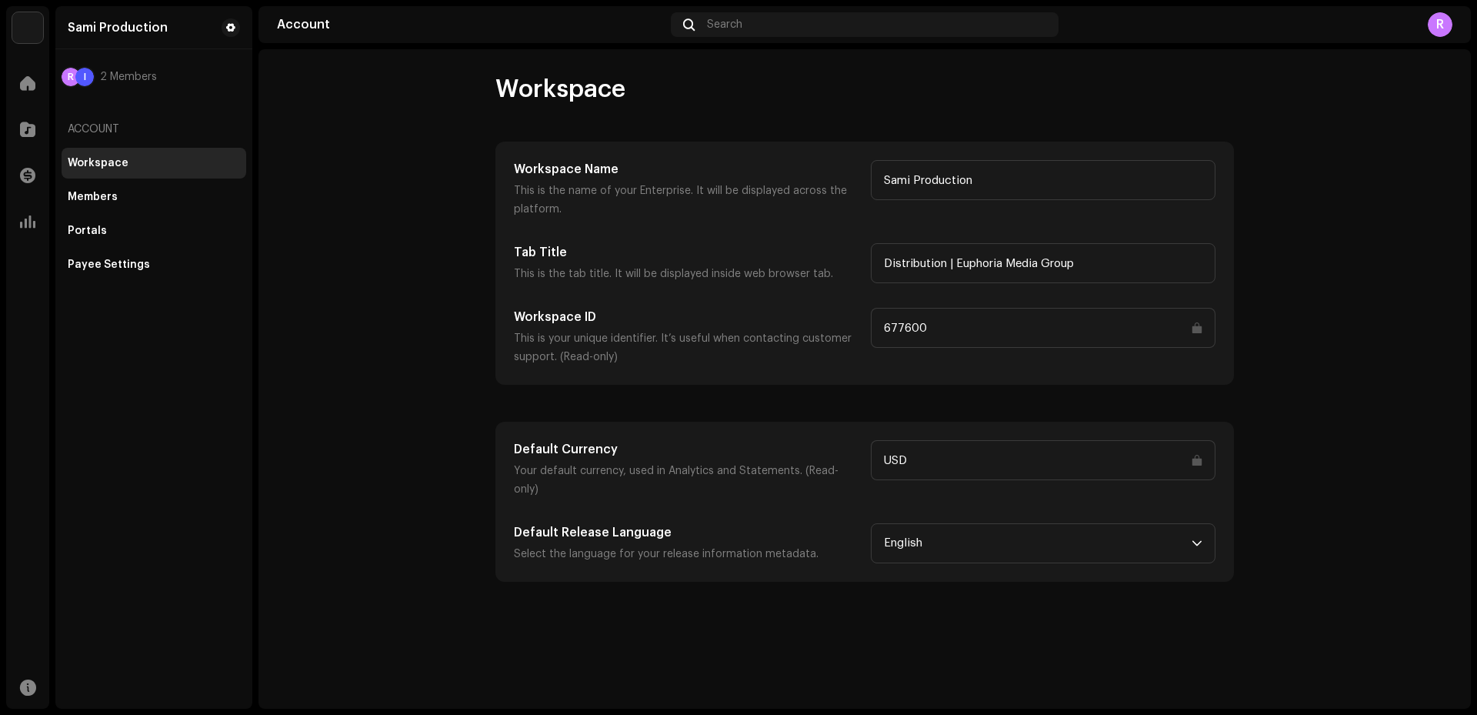
click at [30, 35] on img at bounding box center [27, 27] width 31 height 31
click at [402, 197] on account-workspace "Workspace Workspace Name This is the name of your Enterprise. It will be displa…" at bounding box center [865, 328] width 1213 height 508
click at [21, 88] on span at bounding box center [27, 83] width 15 height 12
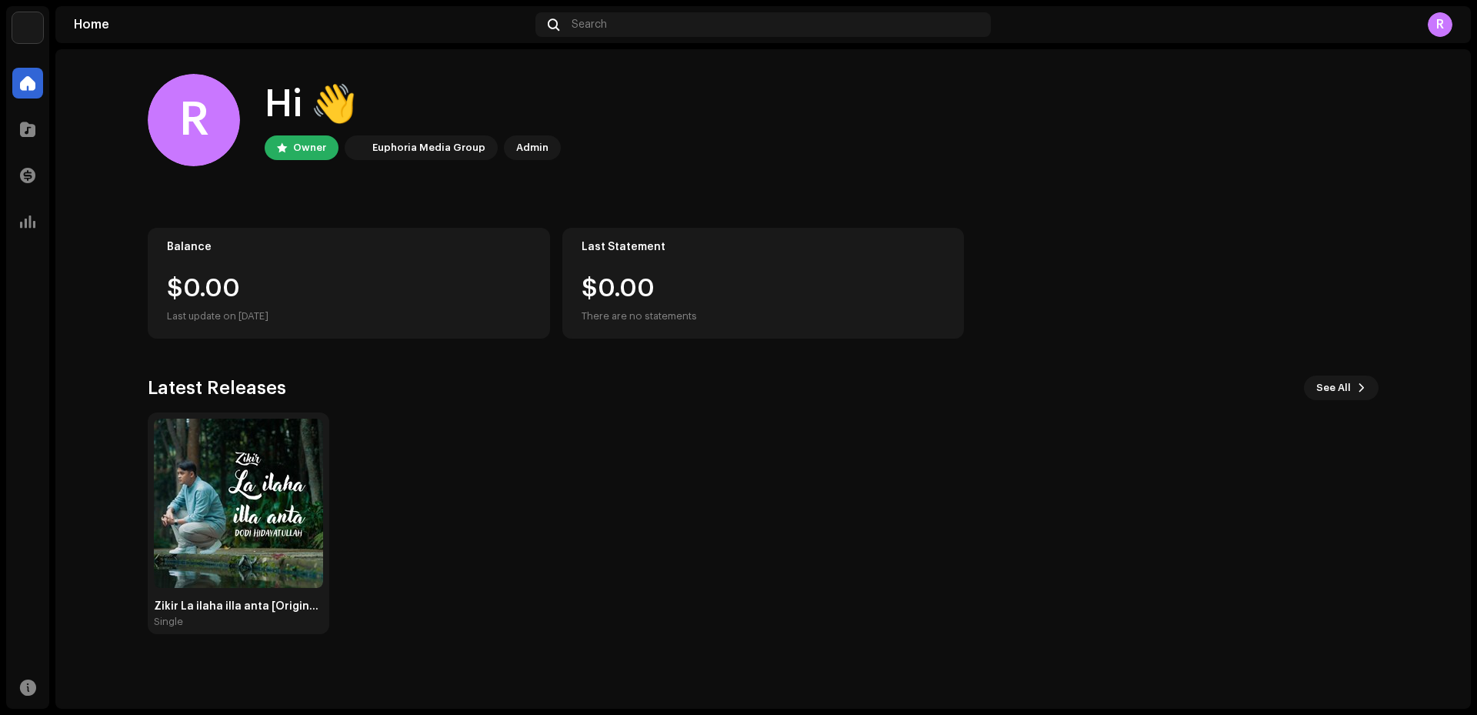
click at [28, 35] on img at bounding box center [27, 27] width 31 height 31
click at [215, 38] on span at bounding box center [216, 34] width 9 height 12
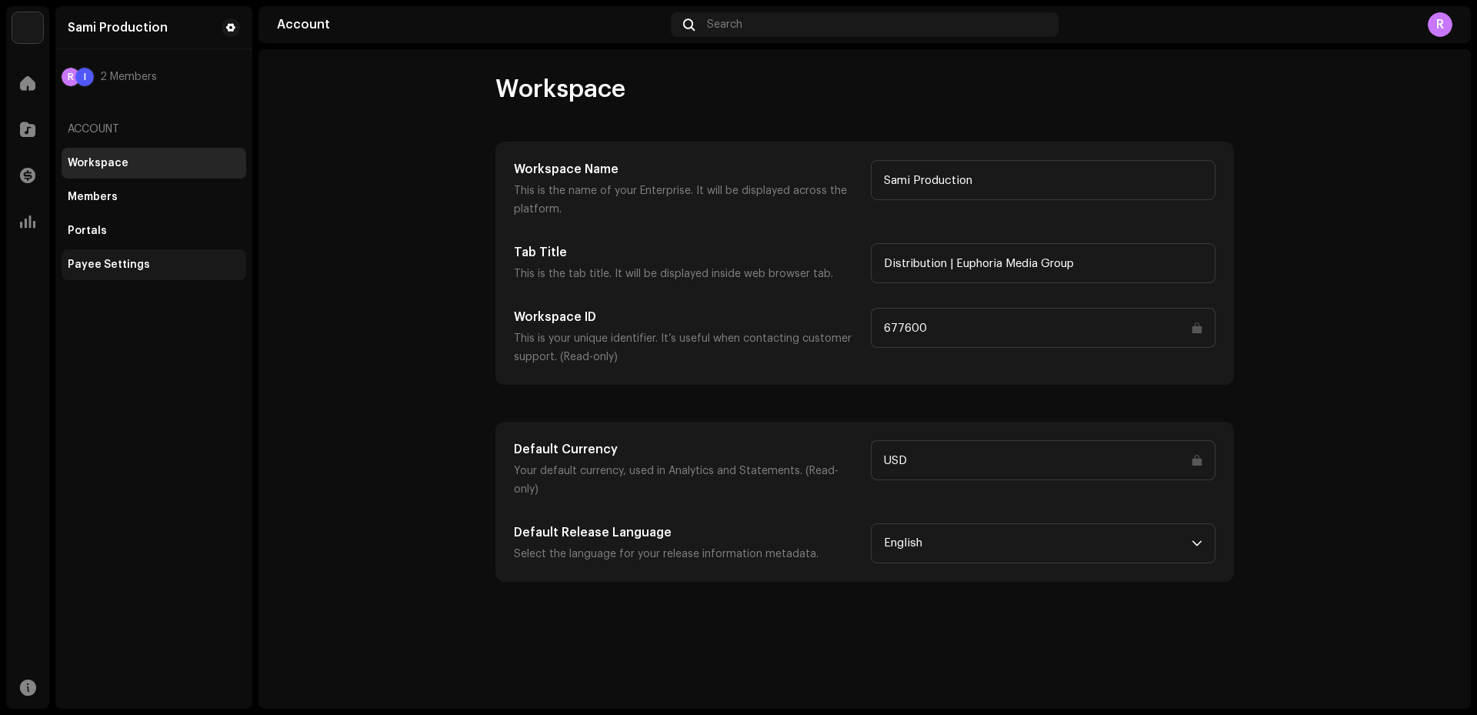
click at [130, 264] on div "Payee Settings" at bounding box center [109, 265] width 82 height 12
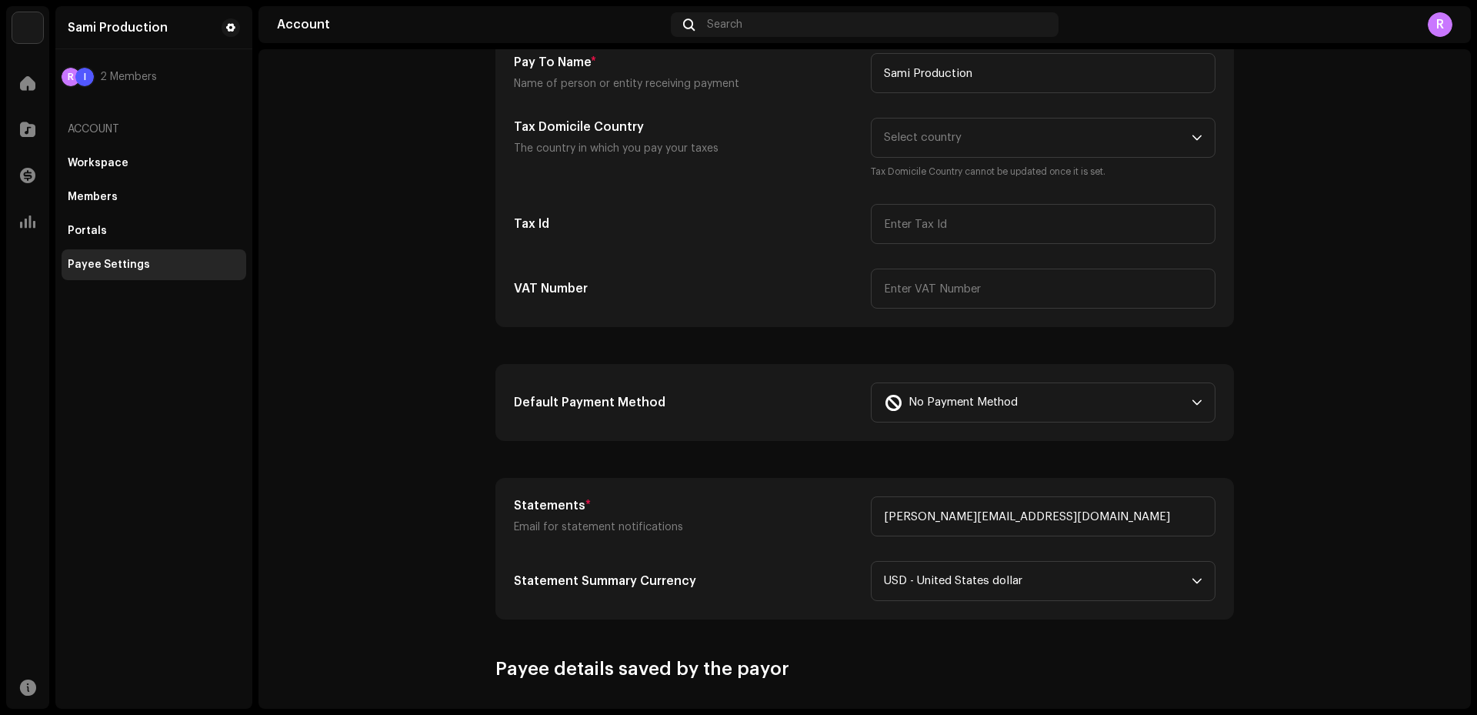
scroll to position [231, 0]
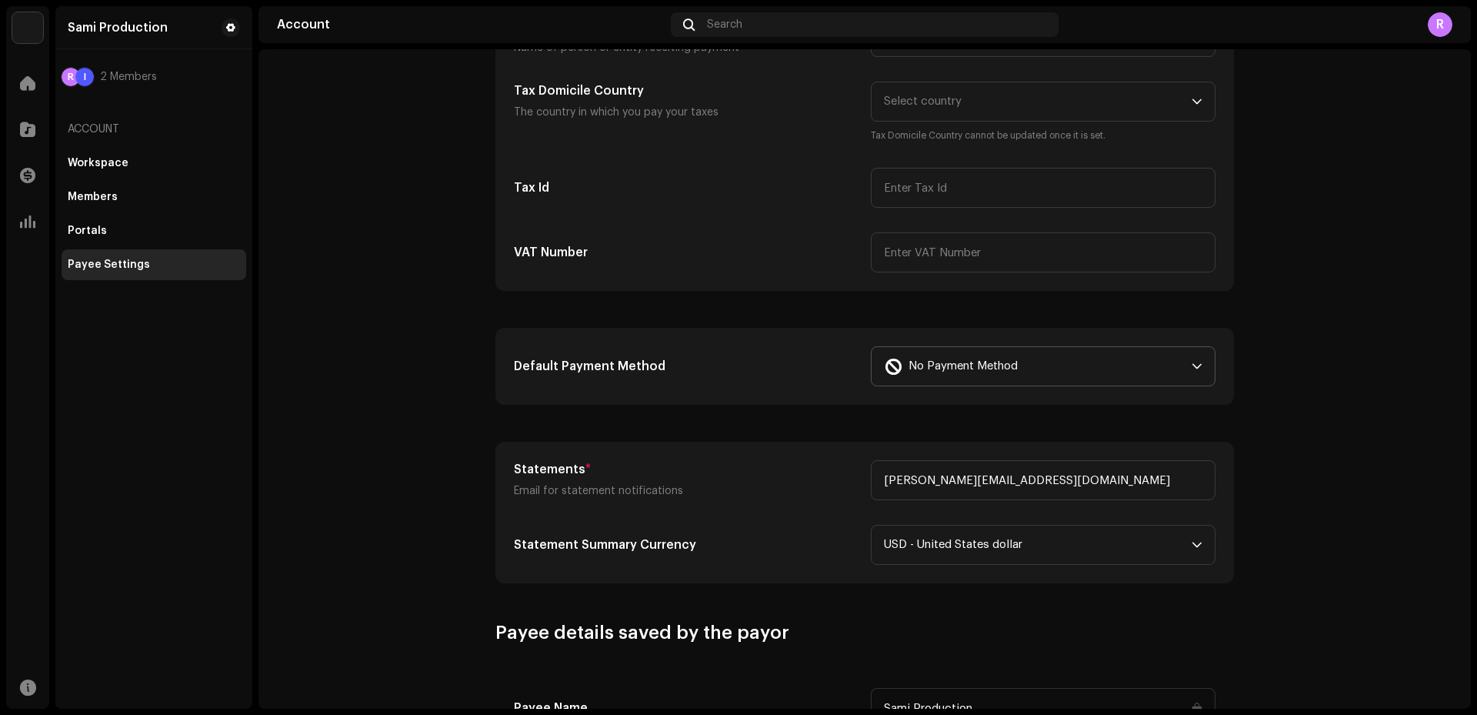
click at [1199, 368] on p-select "No Payment Method" at bounding box center [1043, 366] width 345 height 40
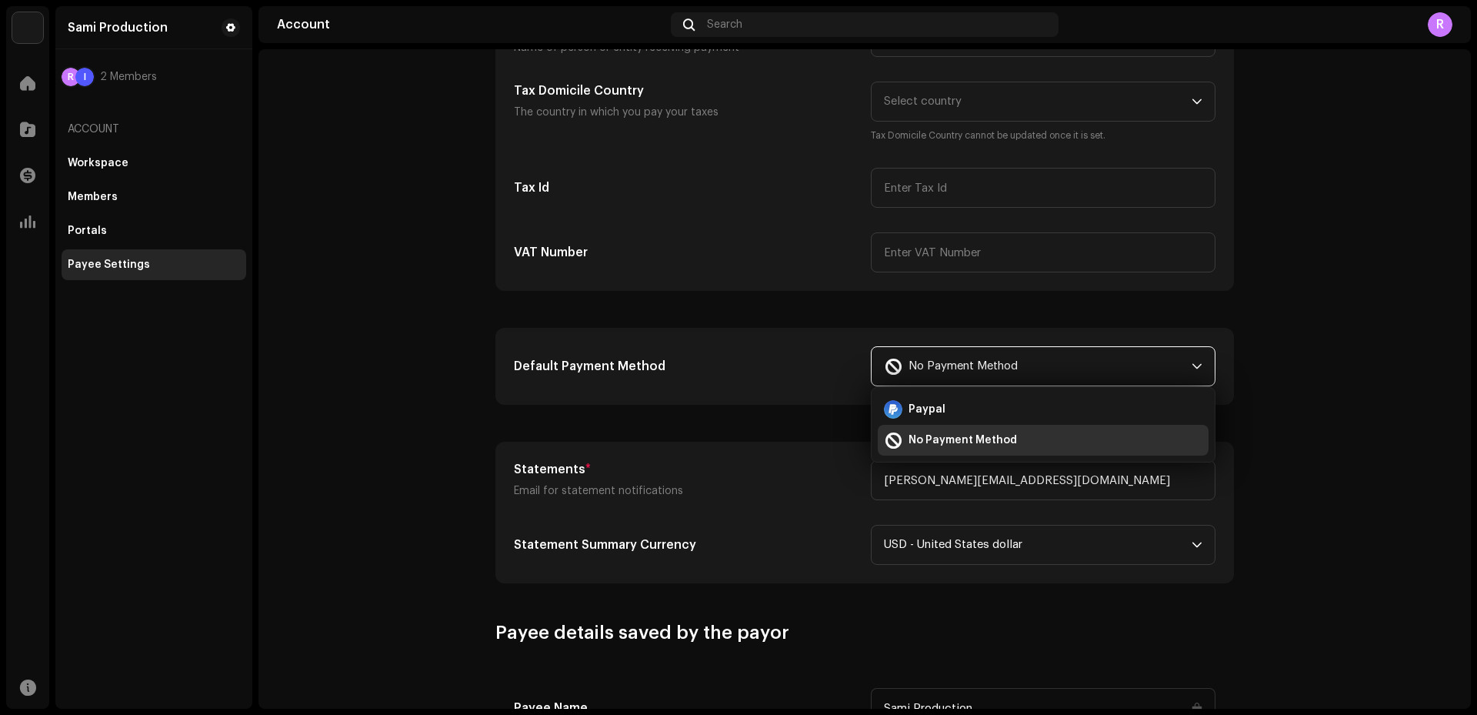
click at [1199, 368] on p-select "No Payment Method Paypal No Payment Method" at bounding box center [1043, 366] width 345 height 40
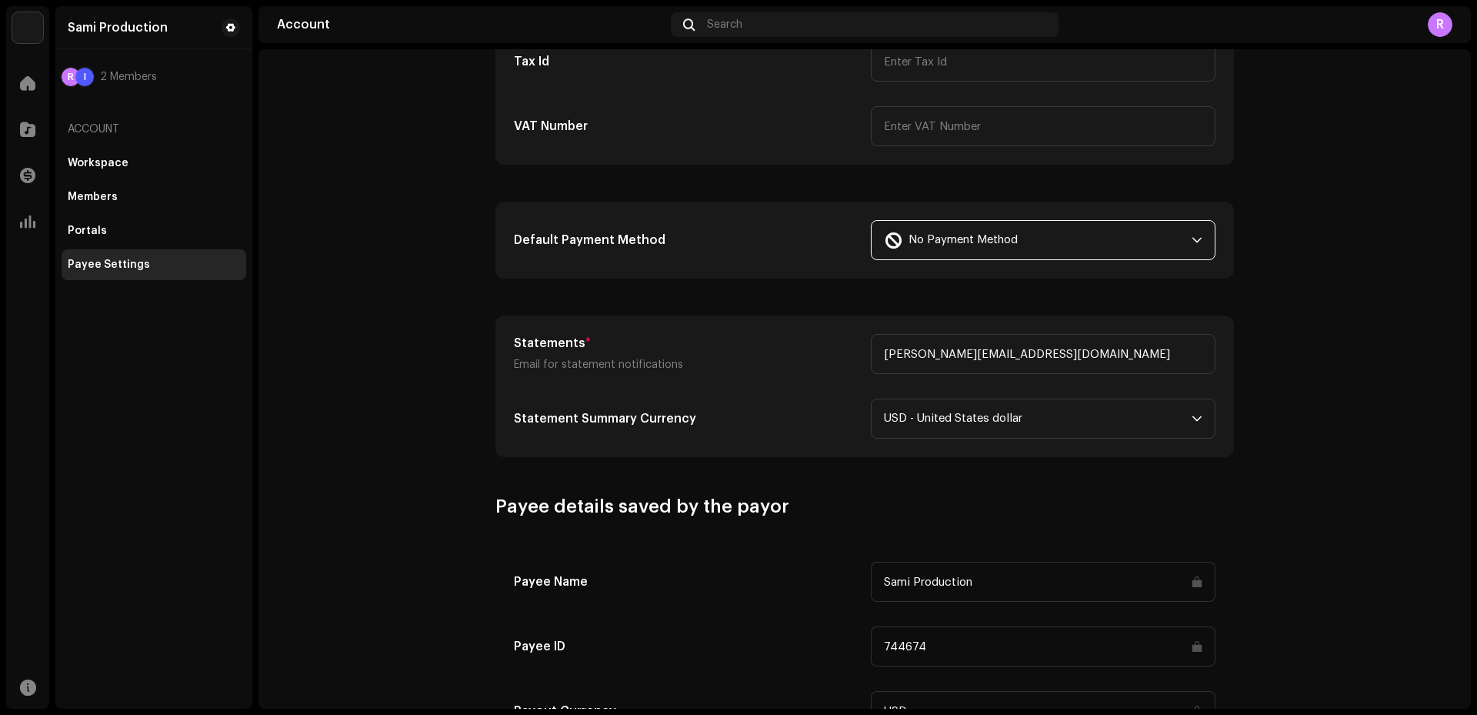
scroll to position [385, 0]
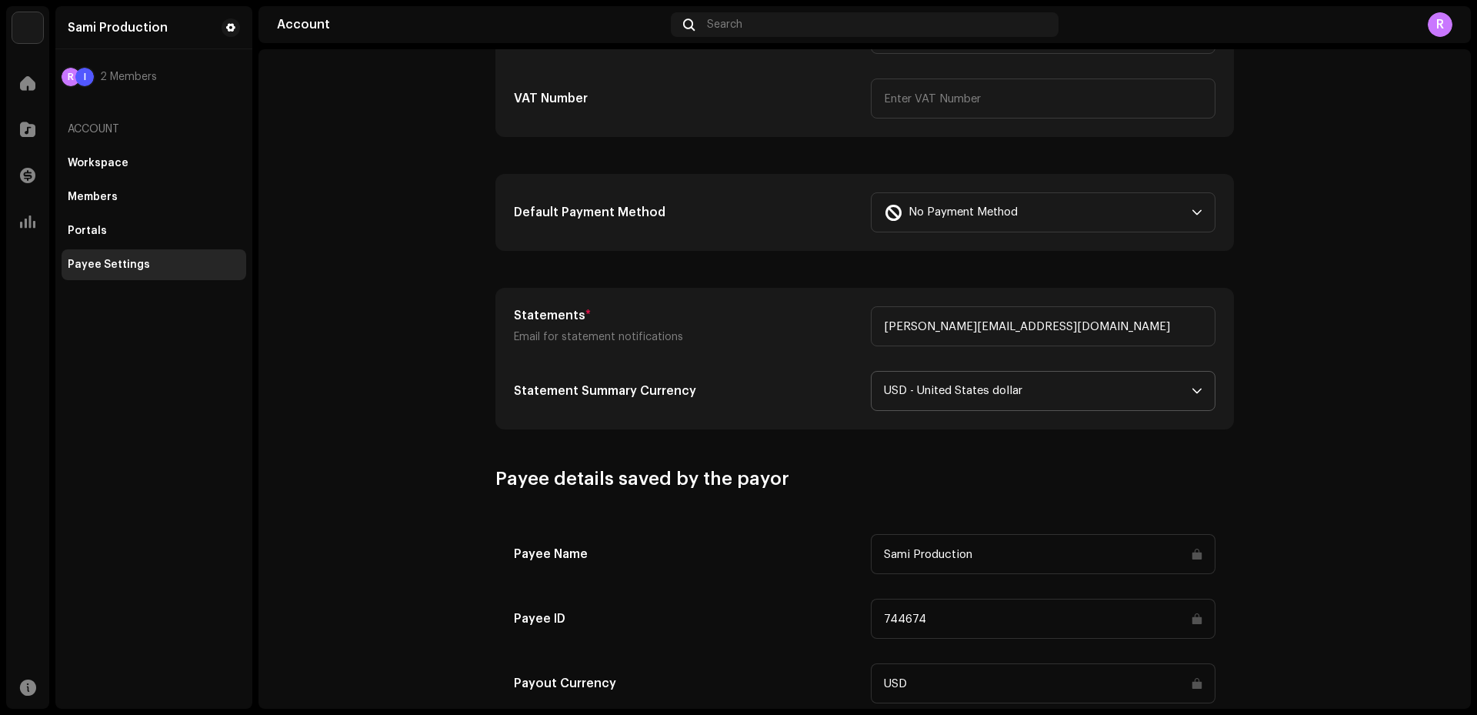
click at [1203, 395] on p-select "USD - United States dollar" at bounding box center [1043, 391] width 345 height 40
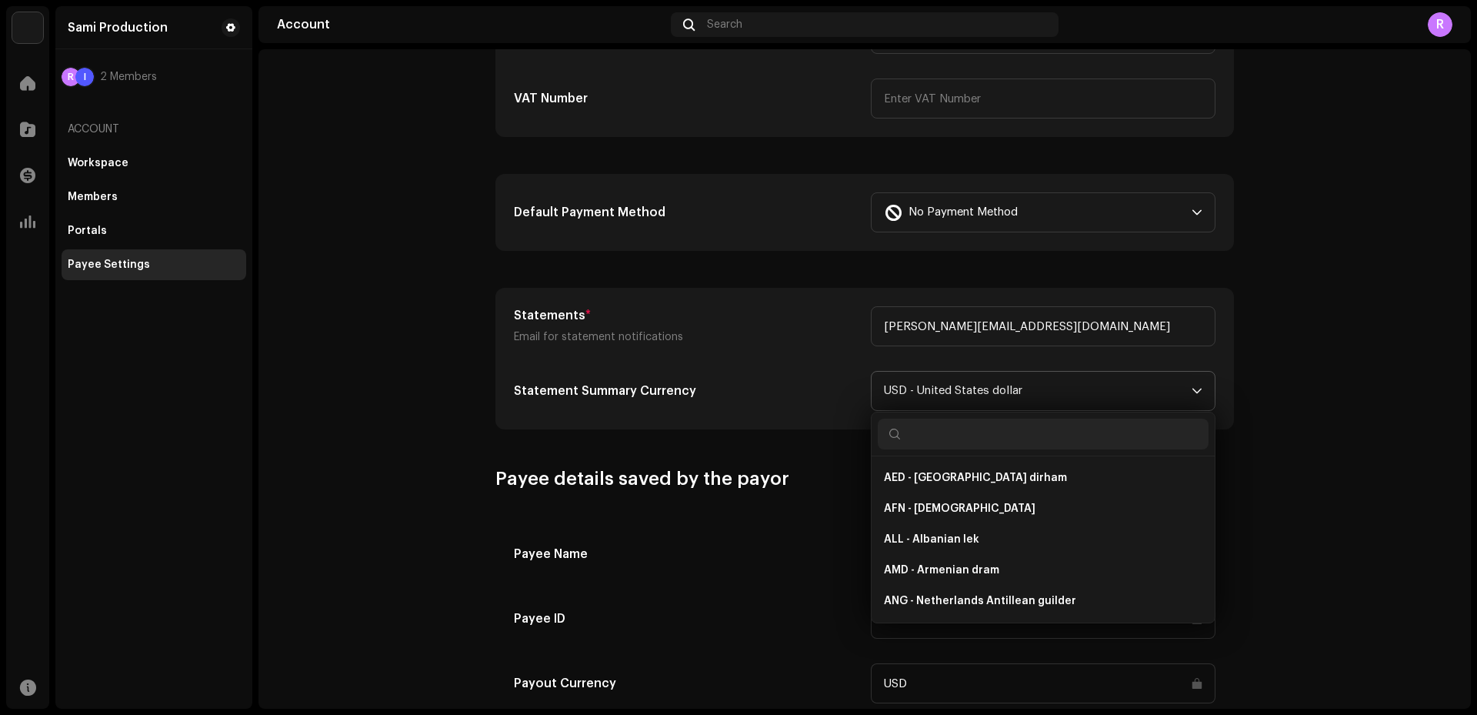
scroll to position [3318, 0]
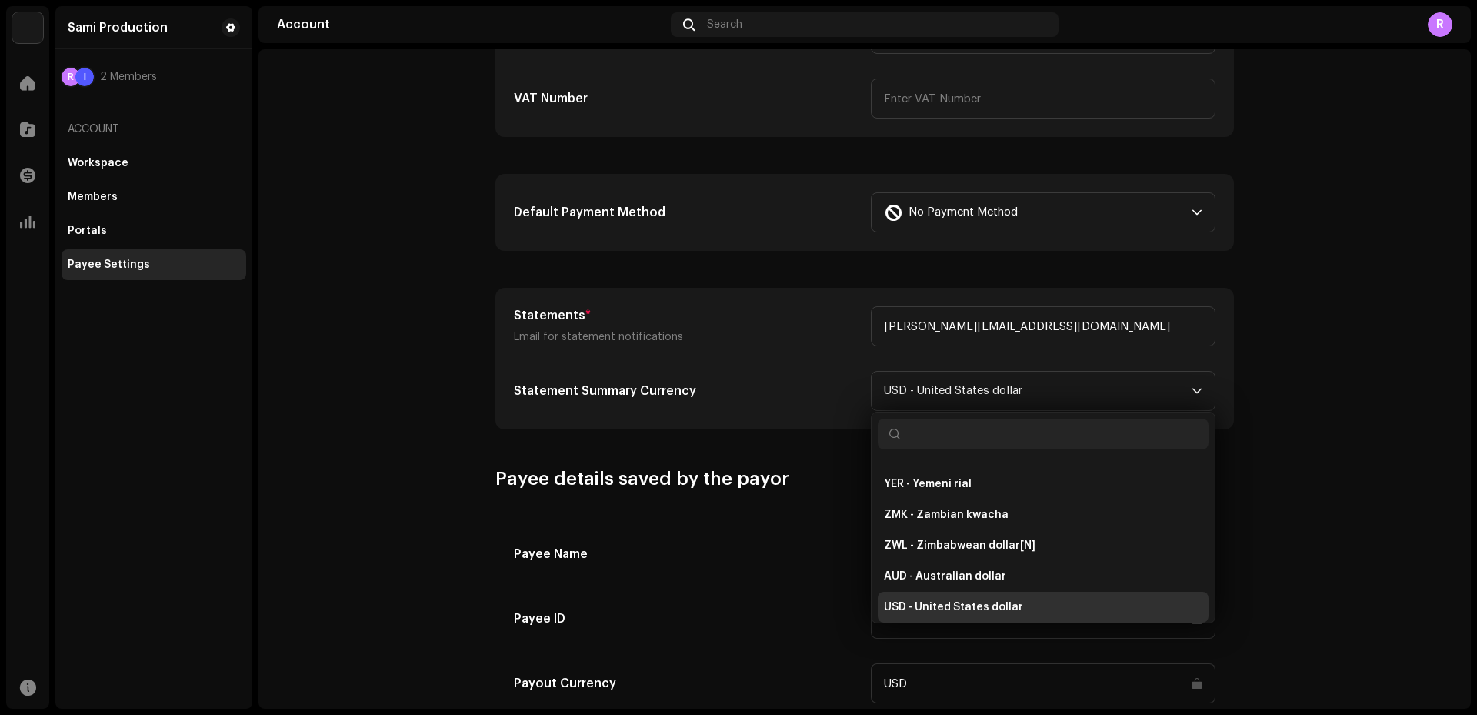
click at [1307, 397] on account-payee-settings "Payee Settings Type Company Individual Individual - not incorporated. Pay To Na…" at bounding box center [865, 270] width 1213 height 1162
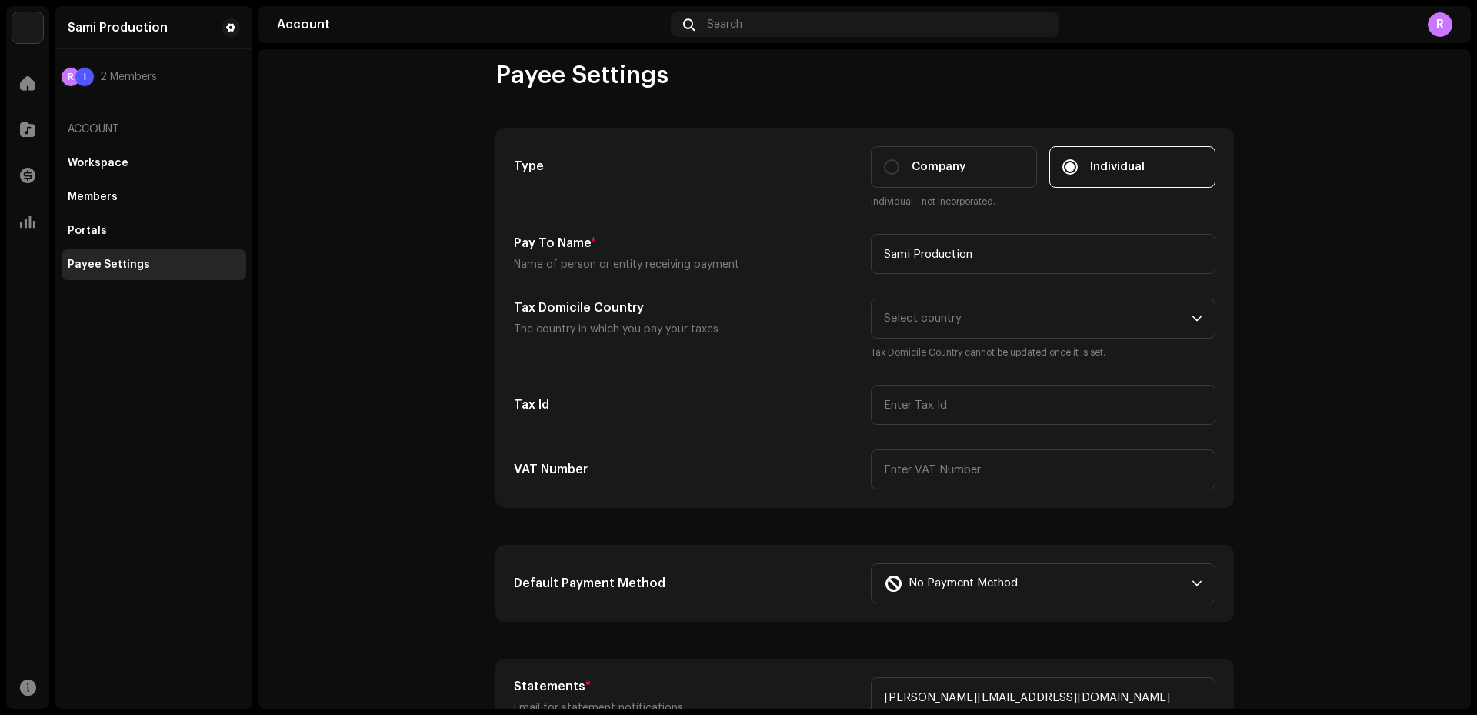
scroll to position [0, 0]
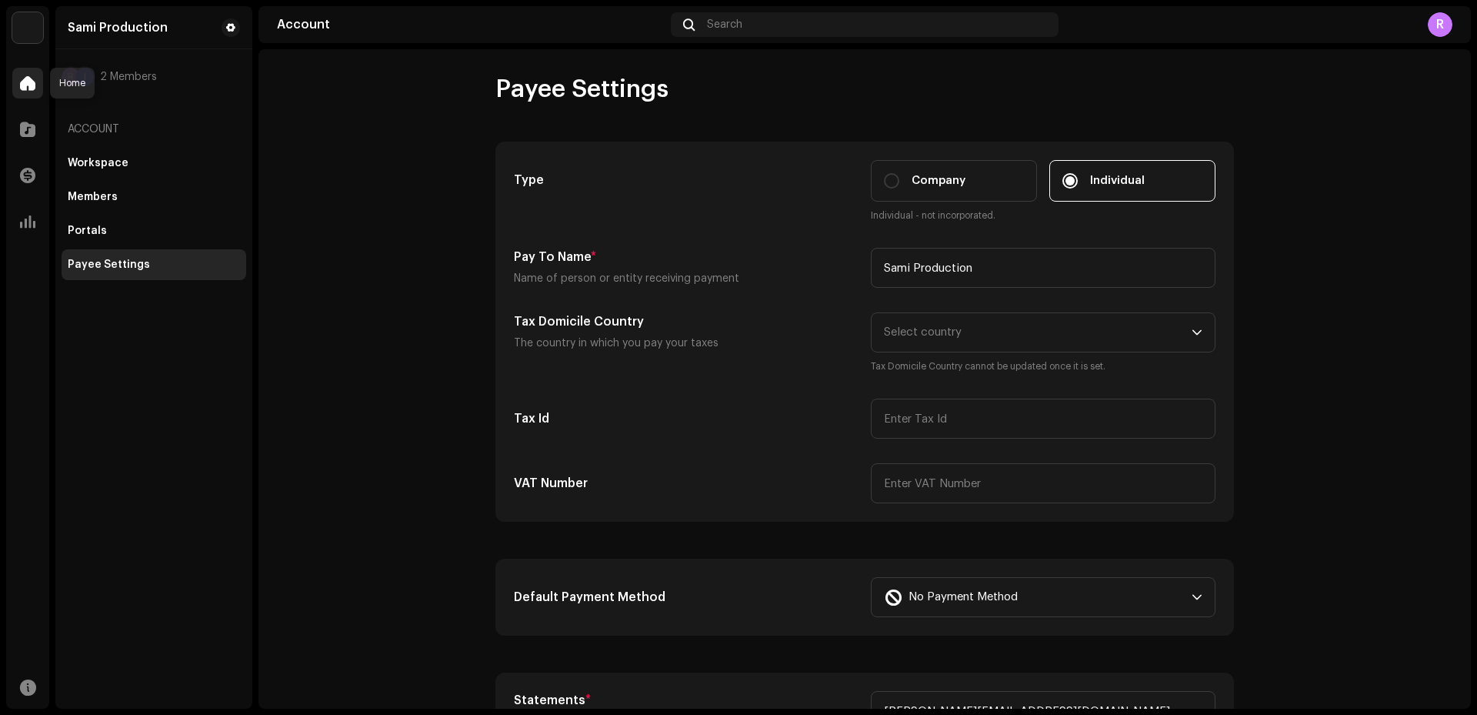
click at [35, 85] on span at bounding box center [27, 83] width 15 height 12
